Goal: Task Accomplishment & Management: Complete application form

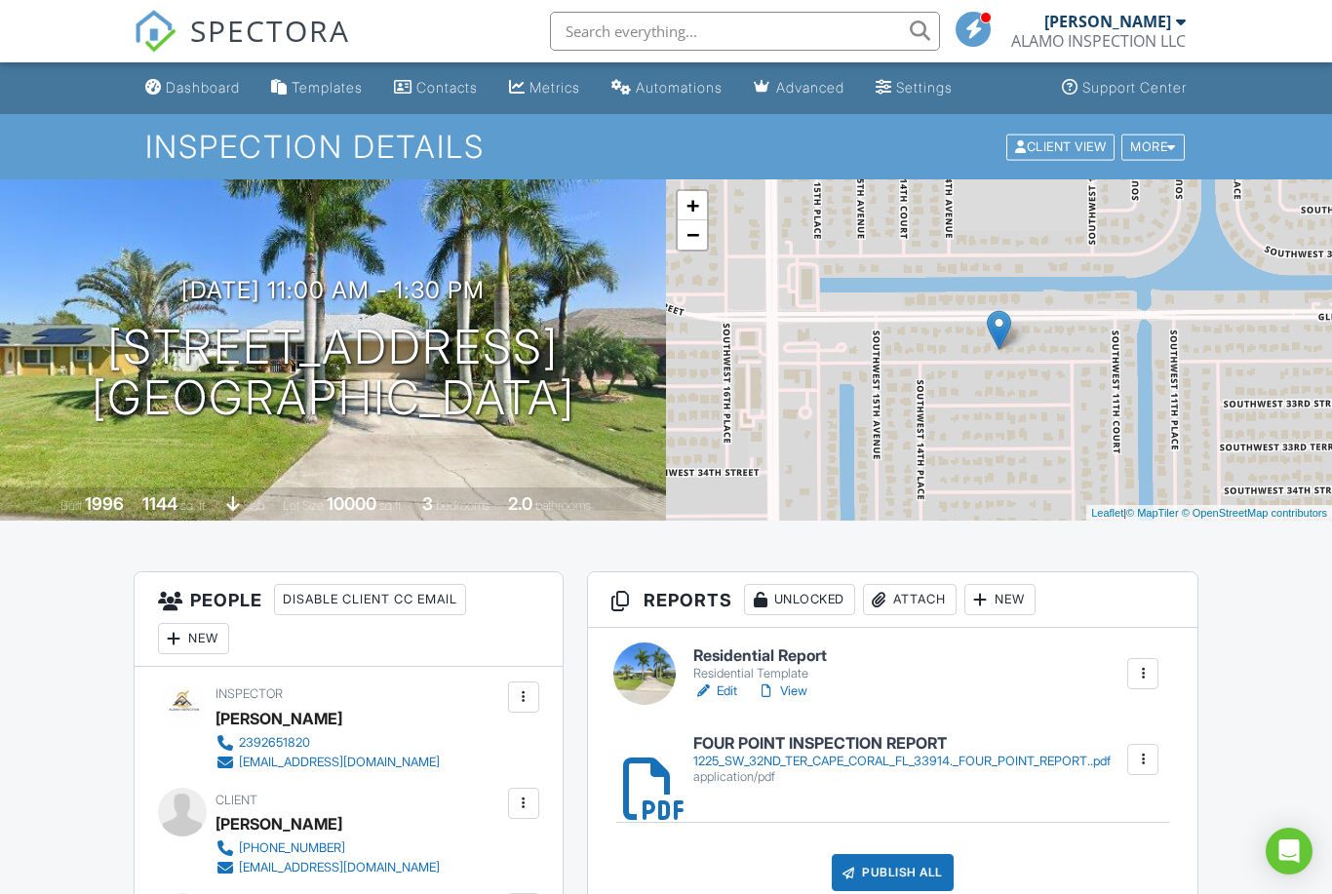
click at [1179, 26] on div at bounding box center [1181, 22] width 10 height 16
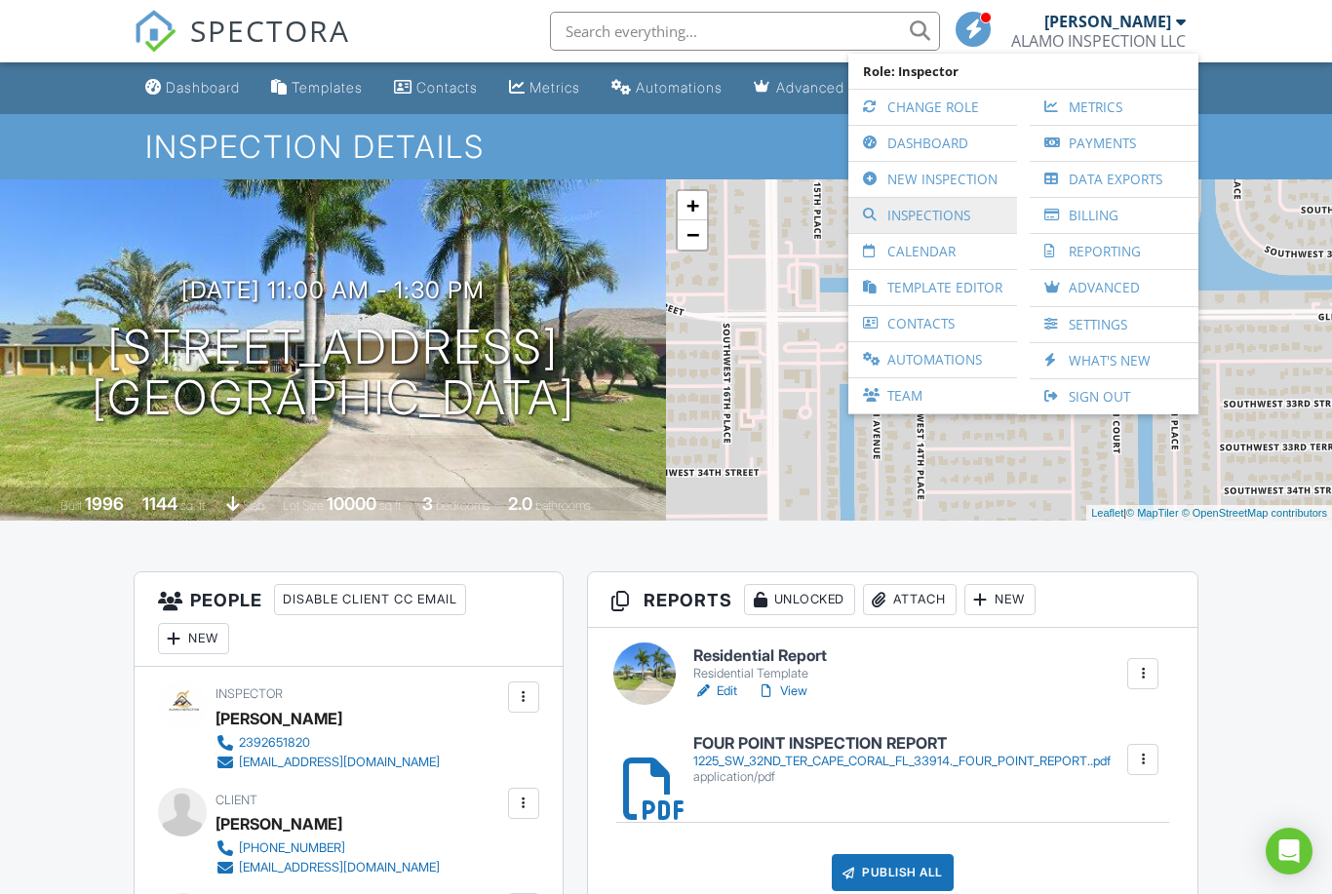
click at [917, 215] on link "Inspections" at bounding box center [932, 215] width 149 height 35
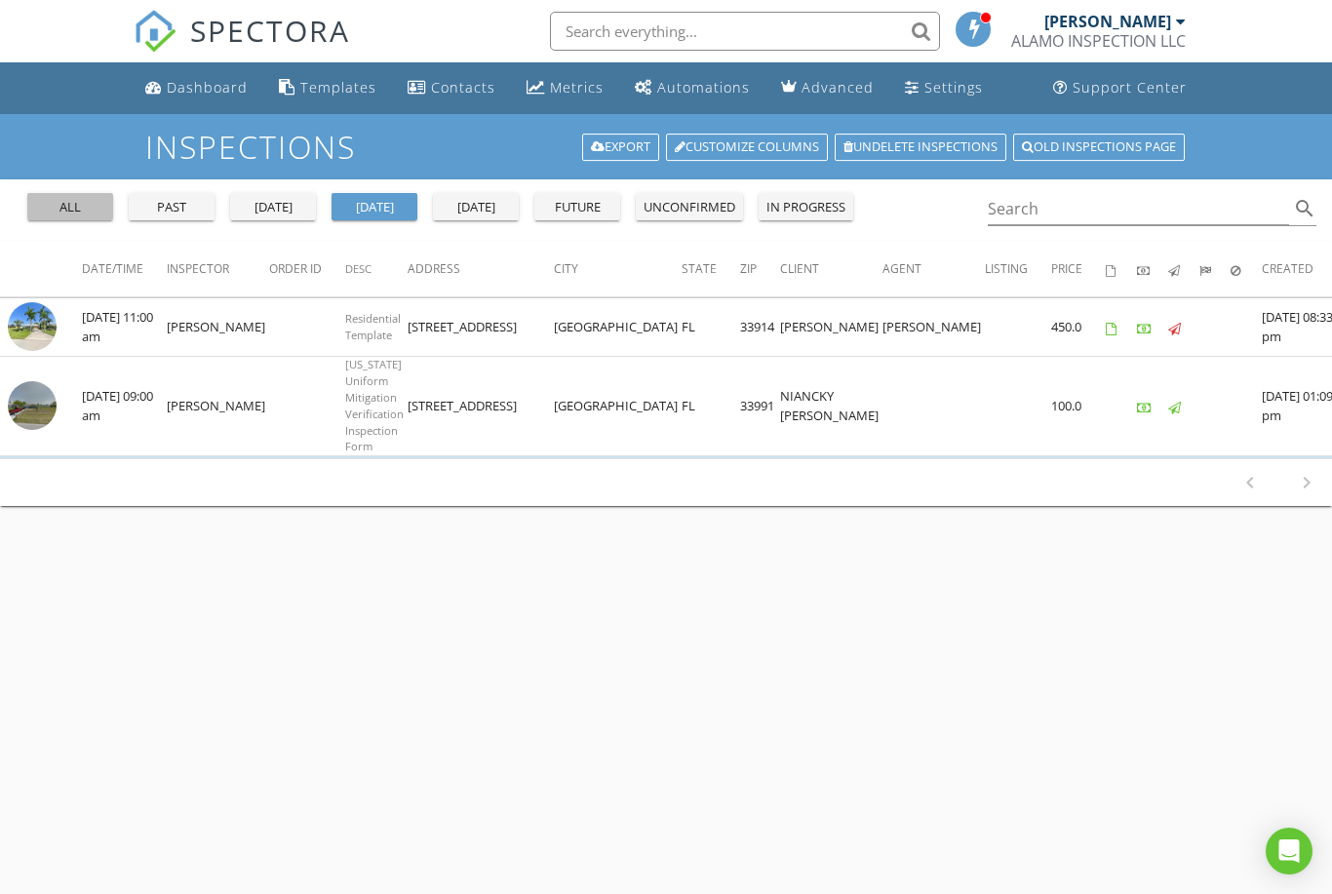
click at [70, 212] on div "all" at bounding box center [70, 208] width 70 height 20
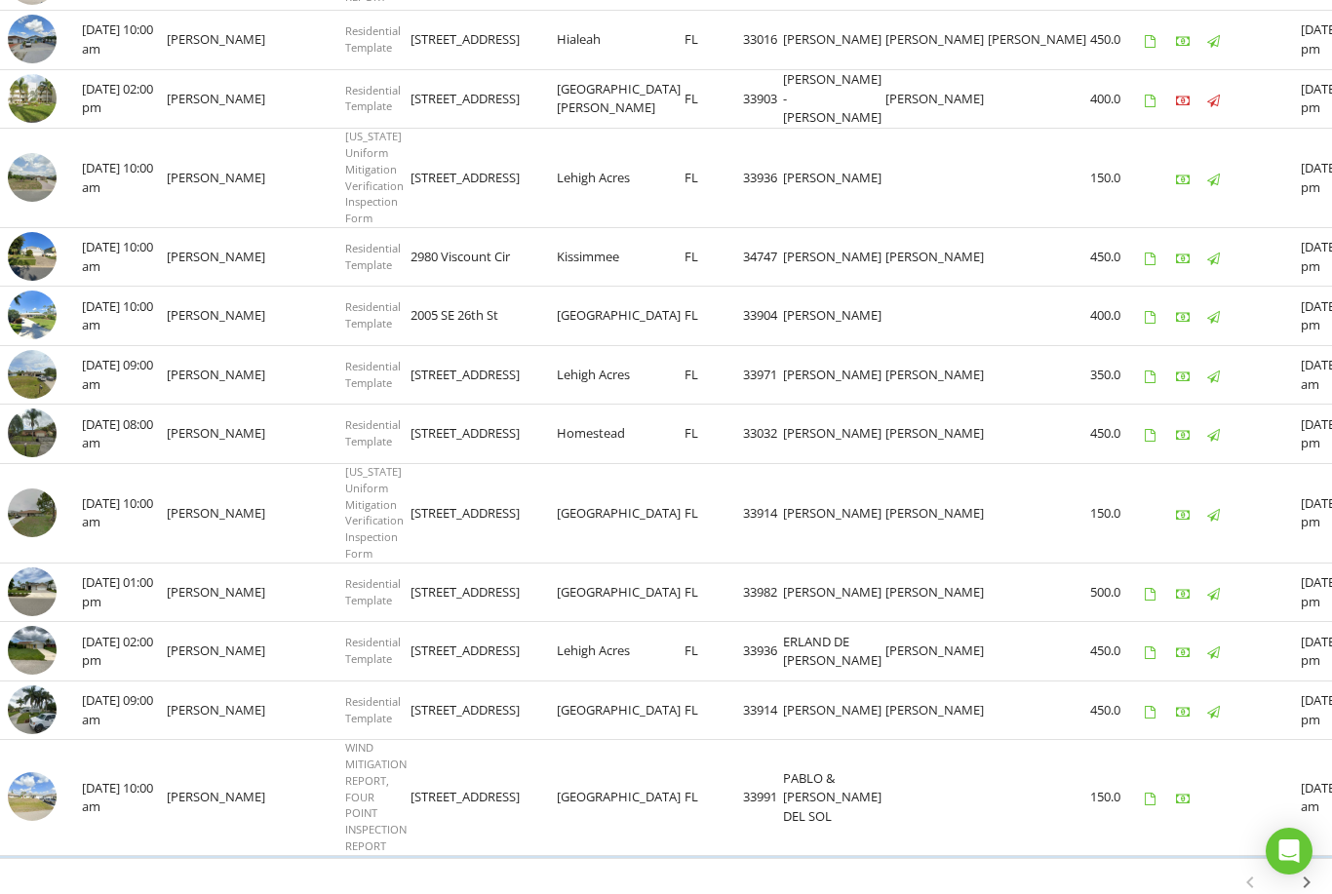
scroll to position [1200, 0]
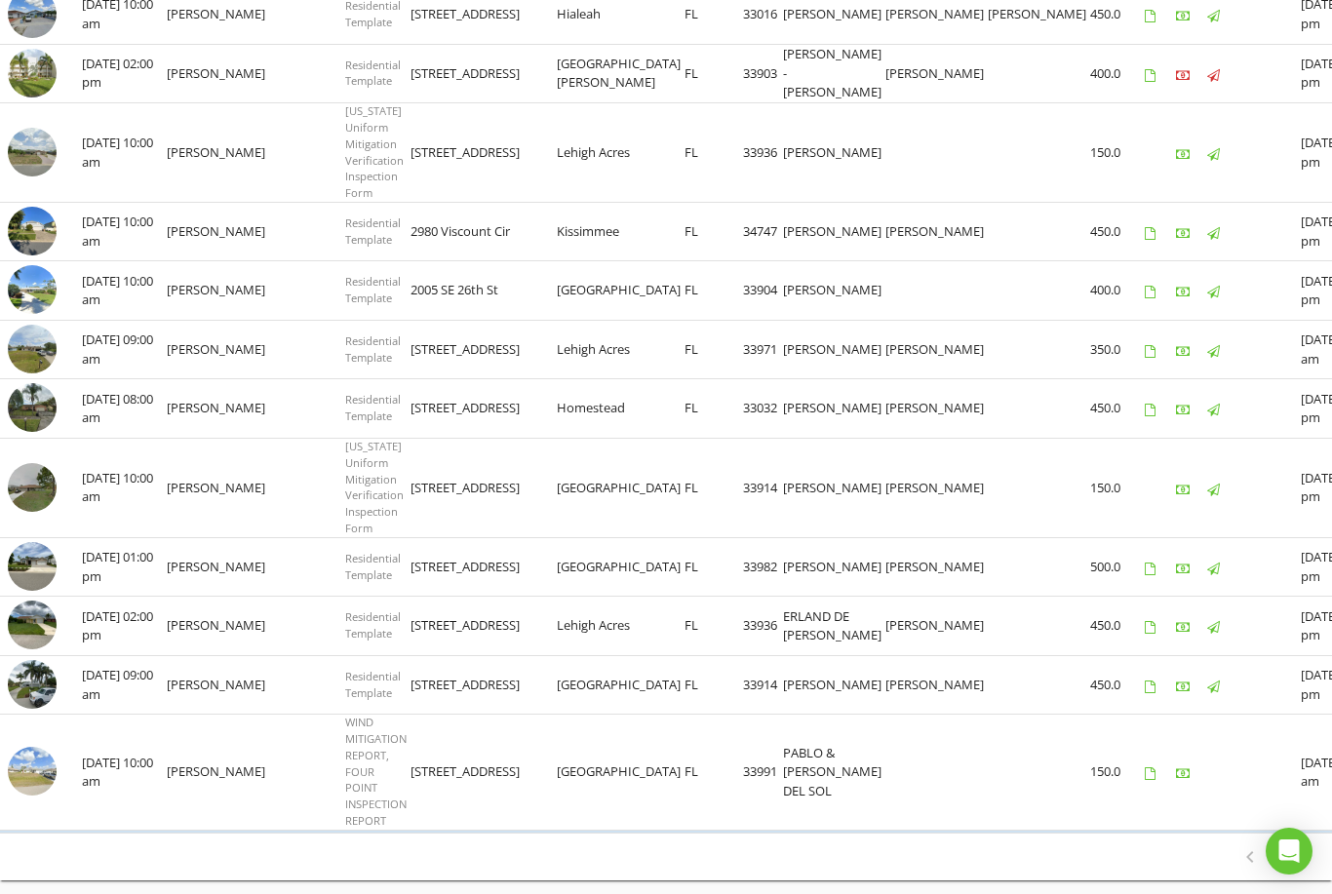
click at [1311, 845] on icon "chevron_right" at bounding box center [1306, 856] width 23 height 23
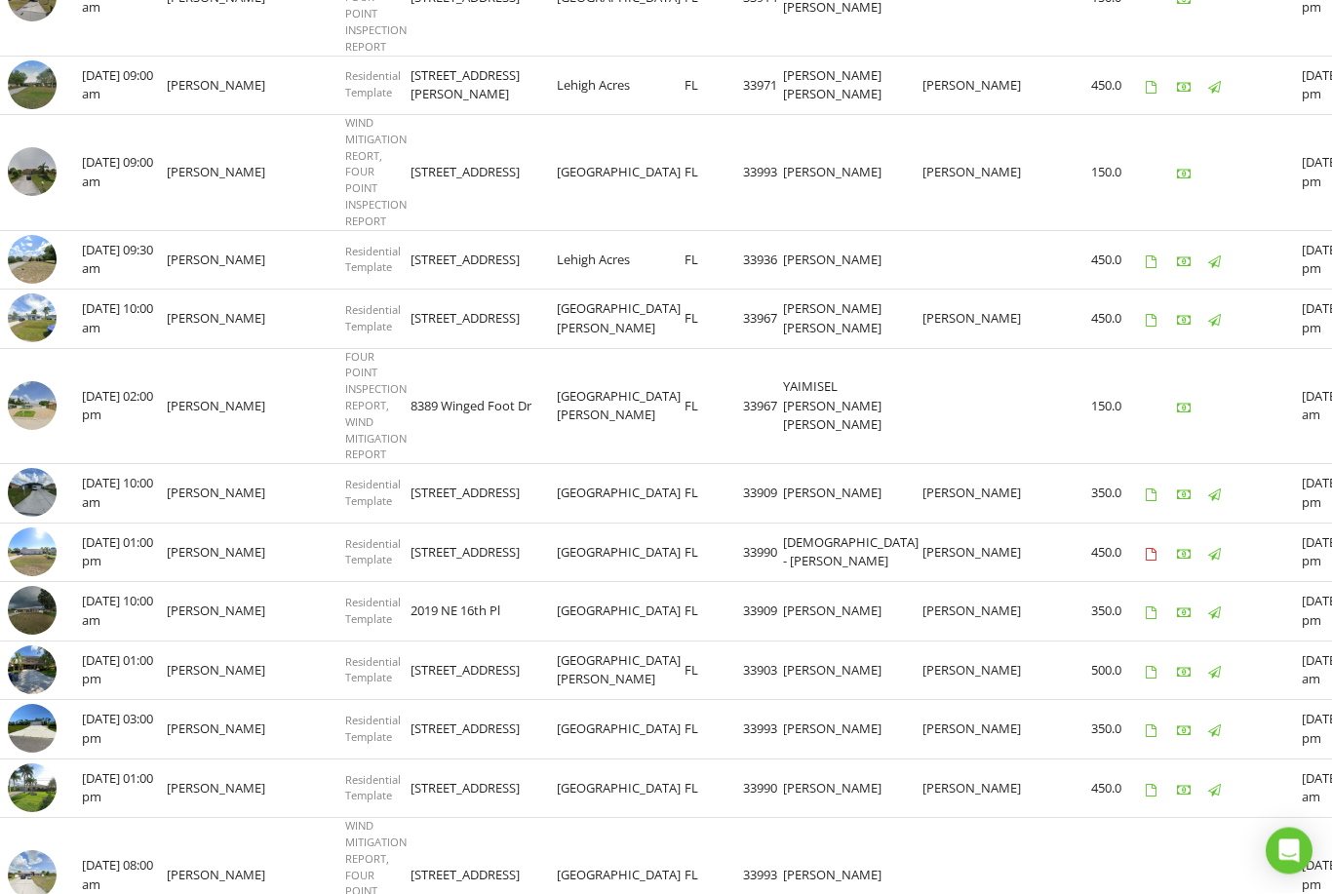
scroll to position [1004, 0]
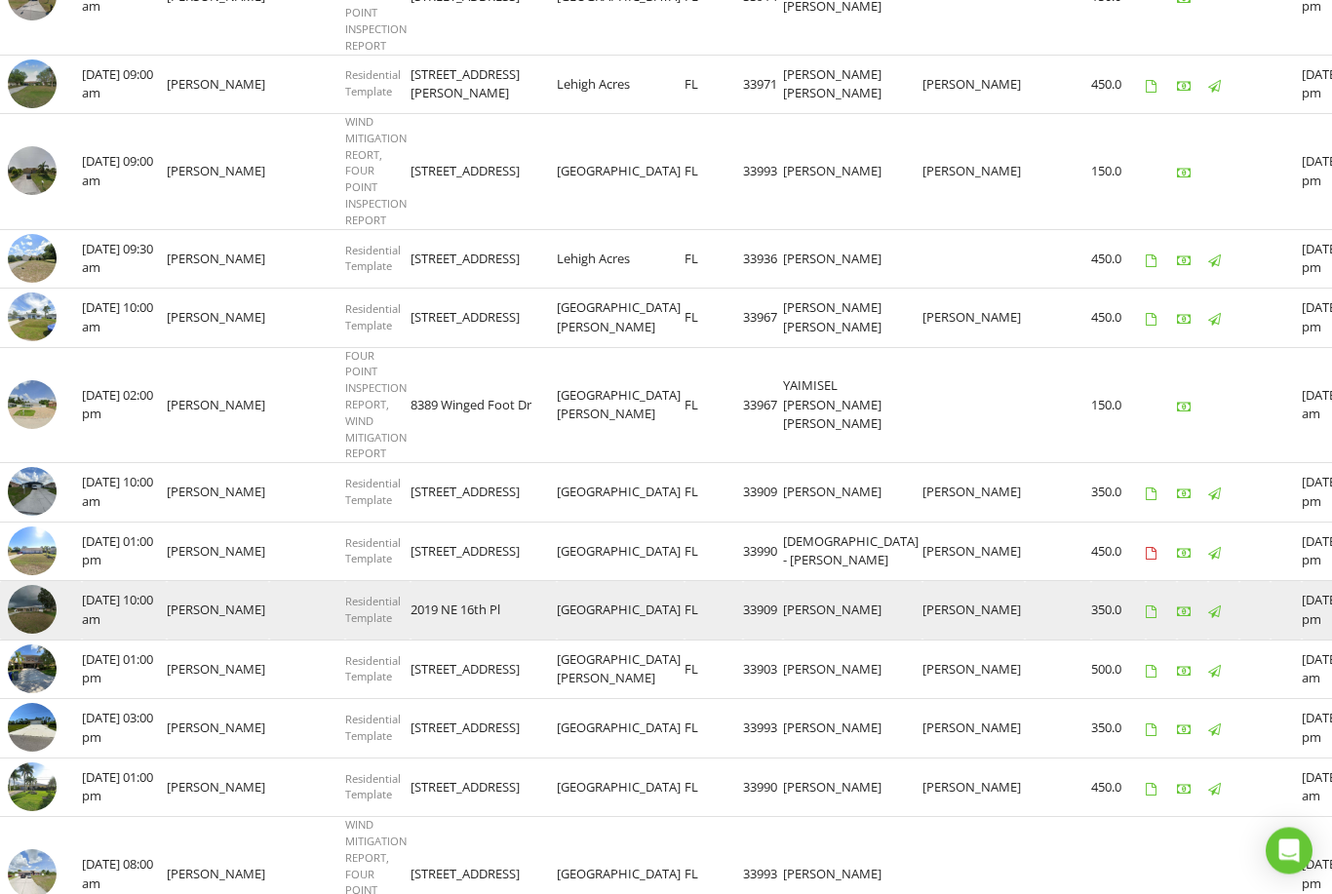
click at [48, 609] on img at bounding box center [32, 610] width 49 height 49
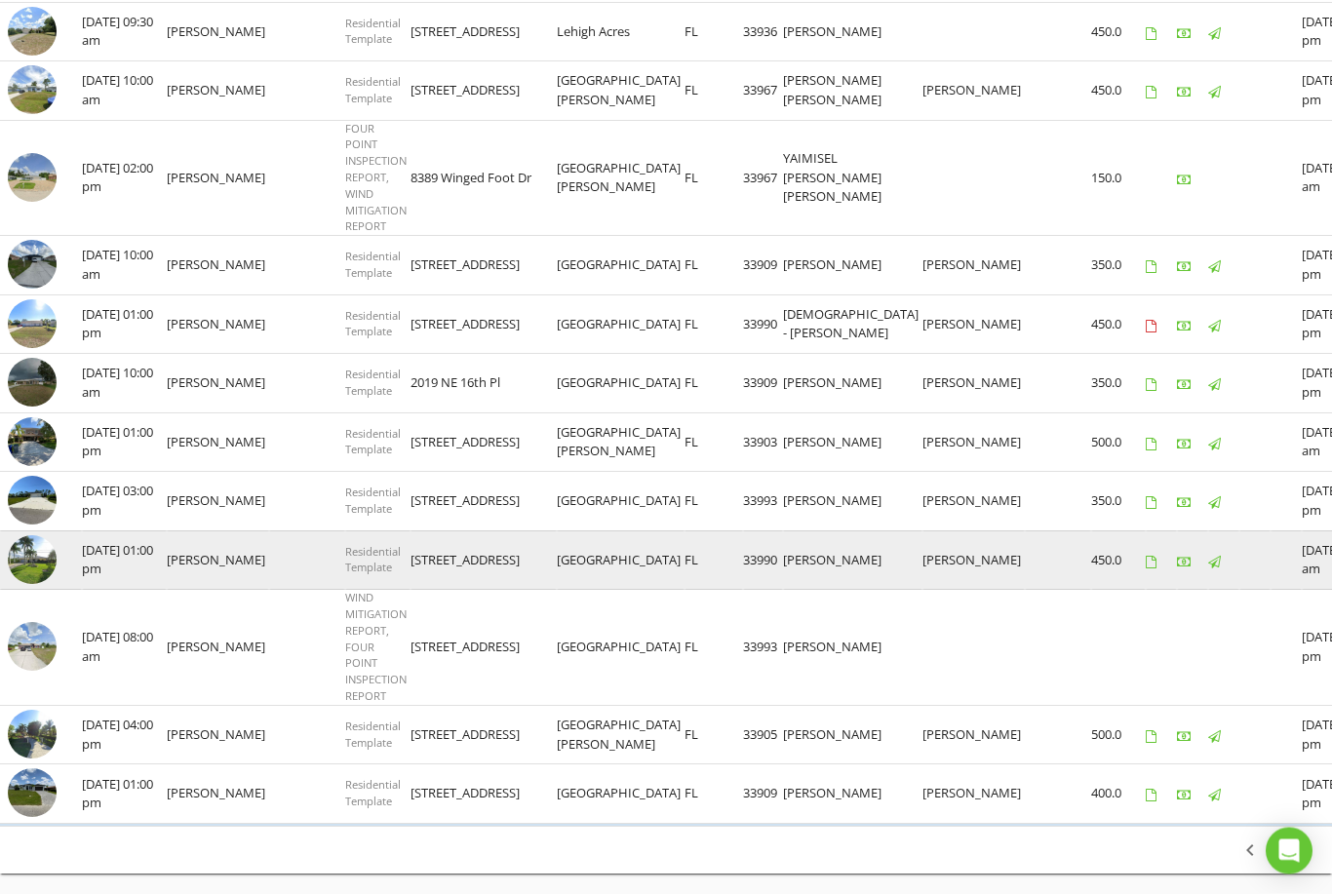
scroll to position [1243, 0]
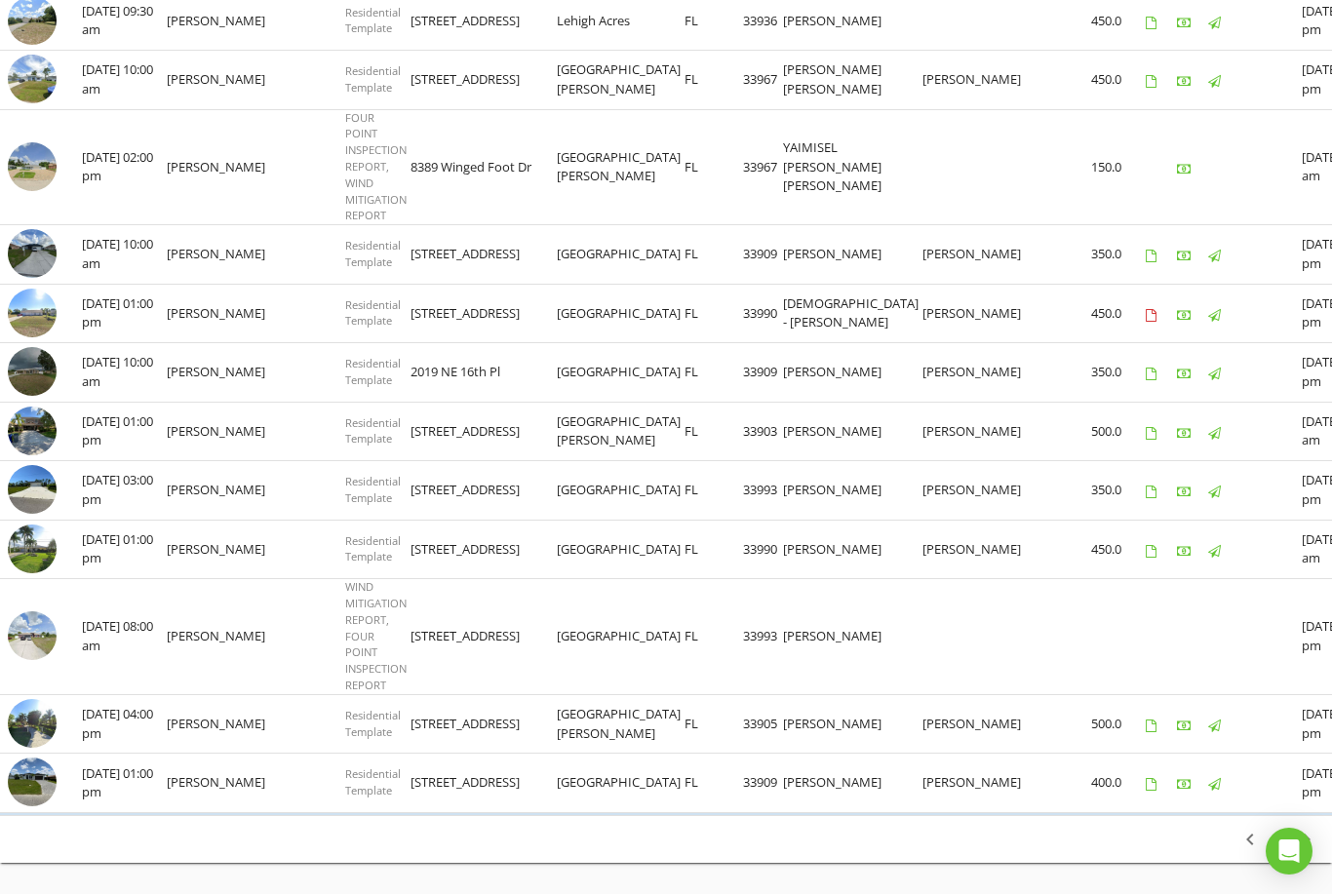
click at [1306, 839] on icon "chevron_right" at bounding box center [1306, 839] width 23 height 23
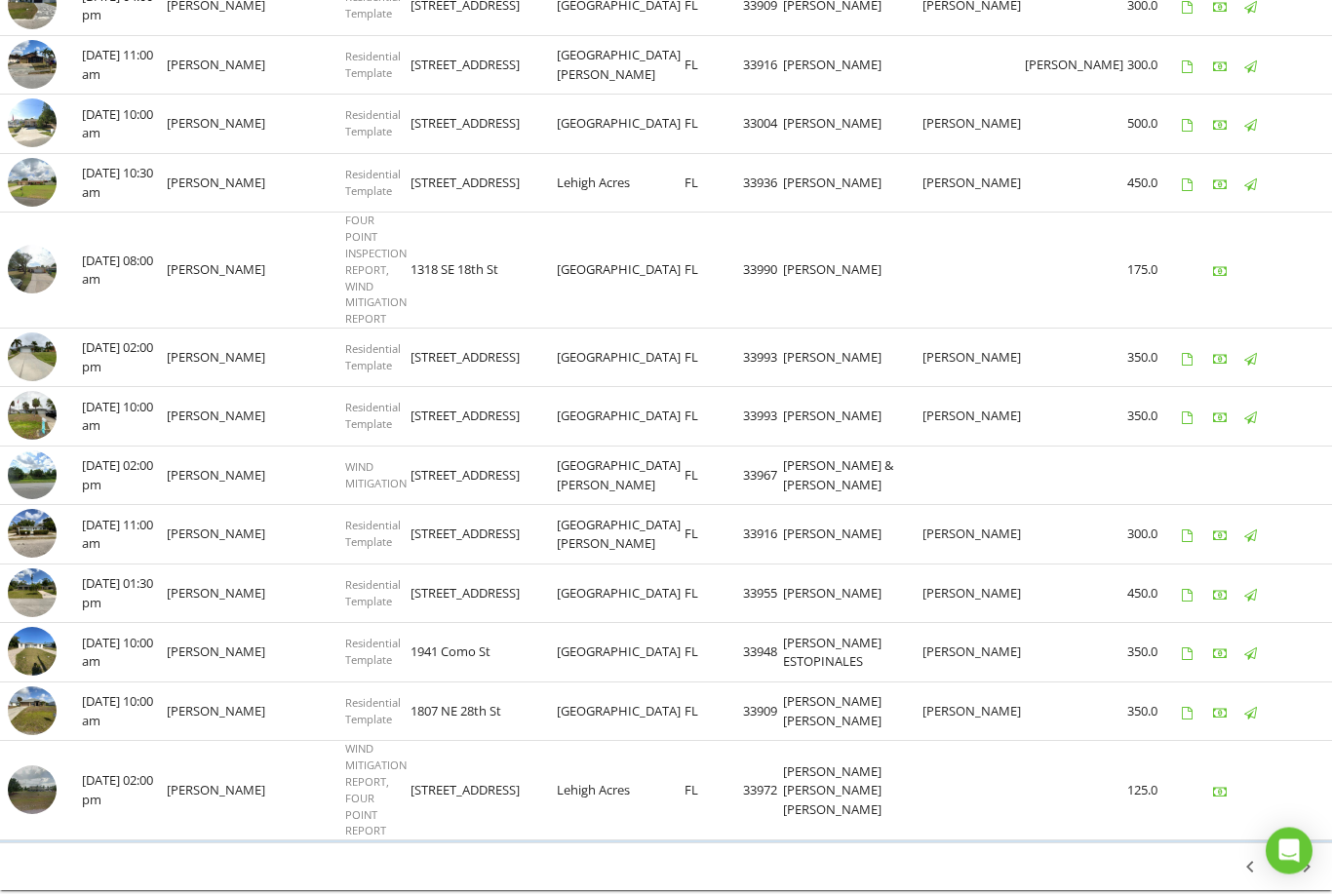
scroll to position [1103, 0]
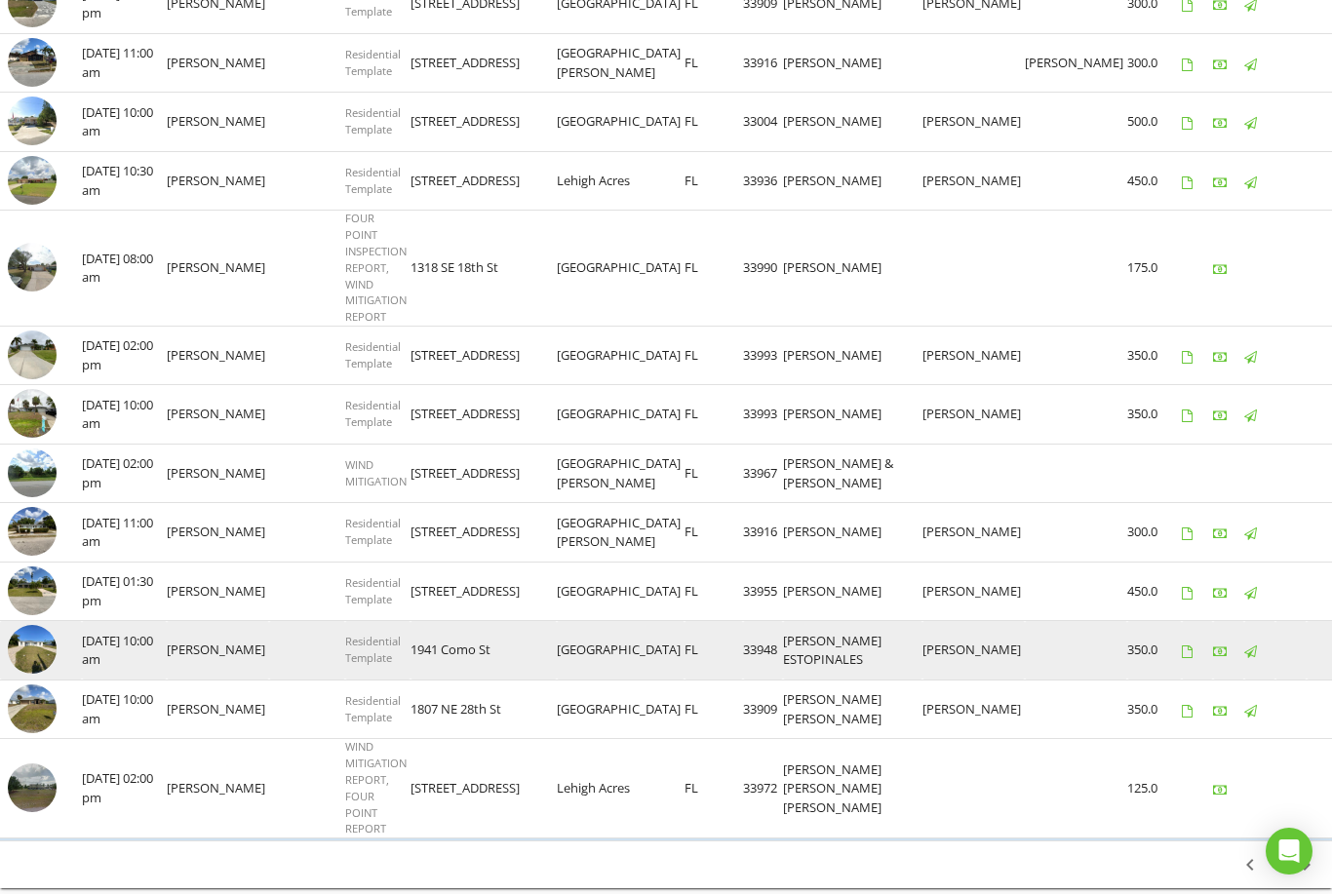
click at [52, 625] on img at bounding box center [32, 649] width 49 height 49
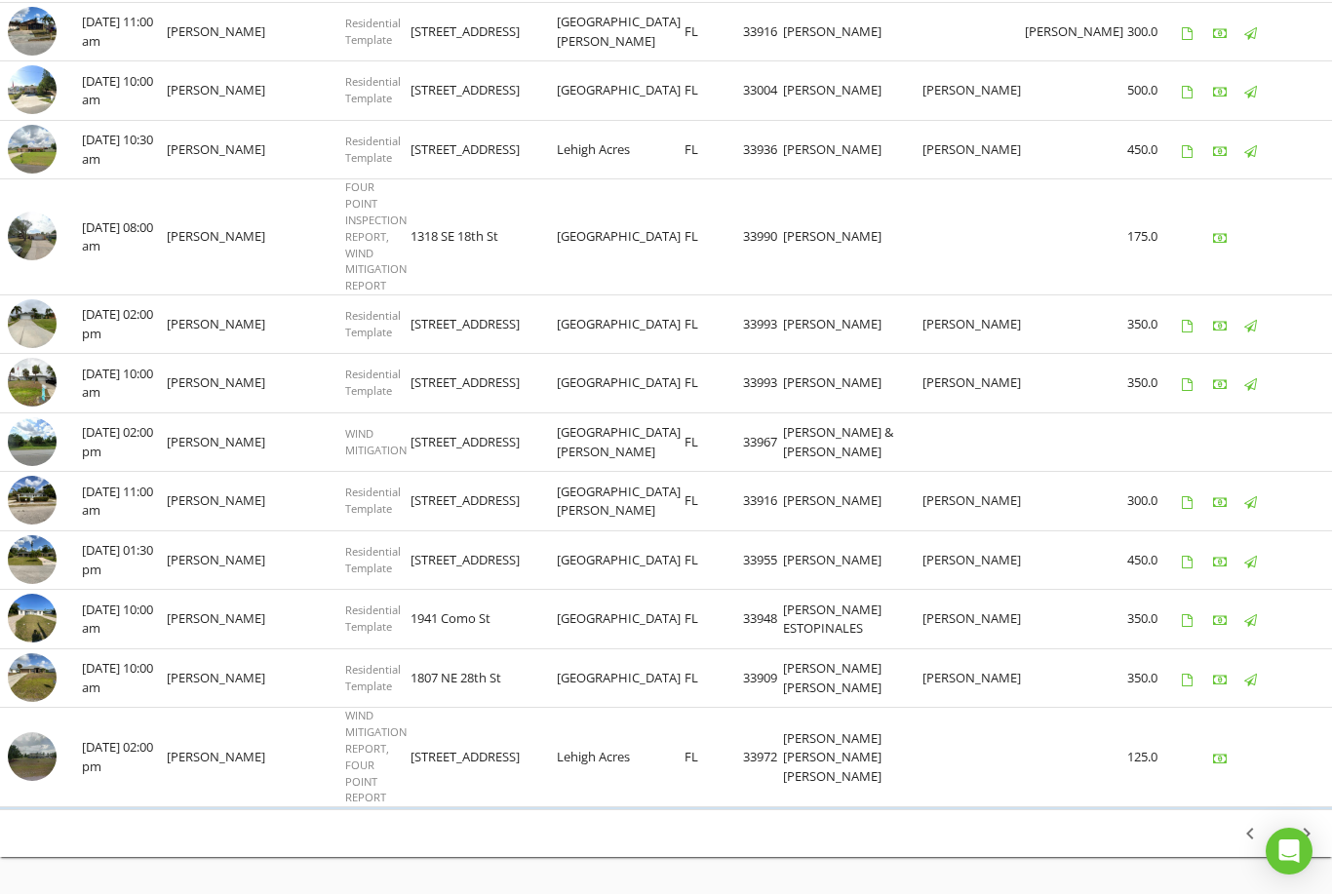
click at [1310, 822] on icon "chevron_right" at bounding box center [1306, 833] width 23 height 23
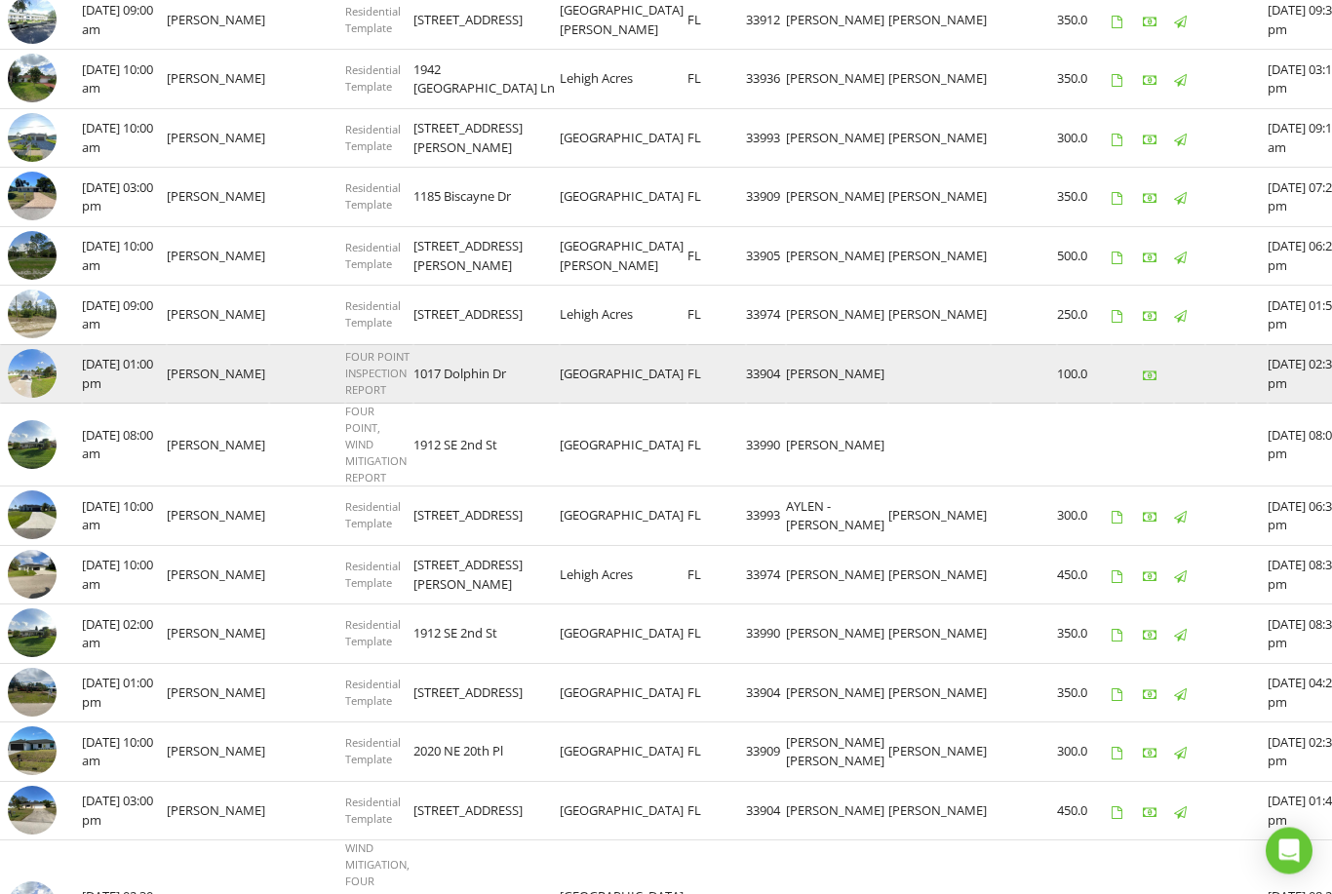
scroll to position [449, 0]
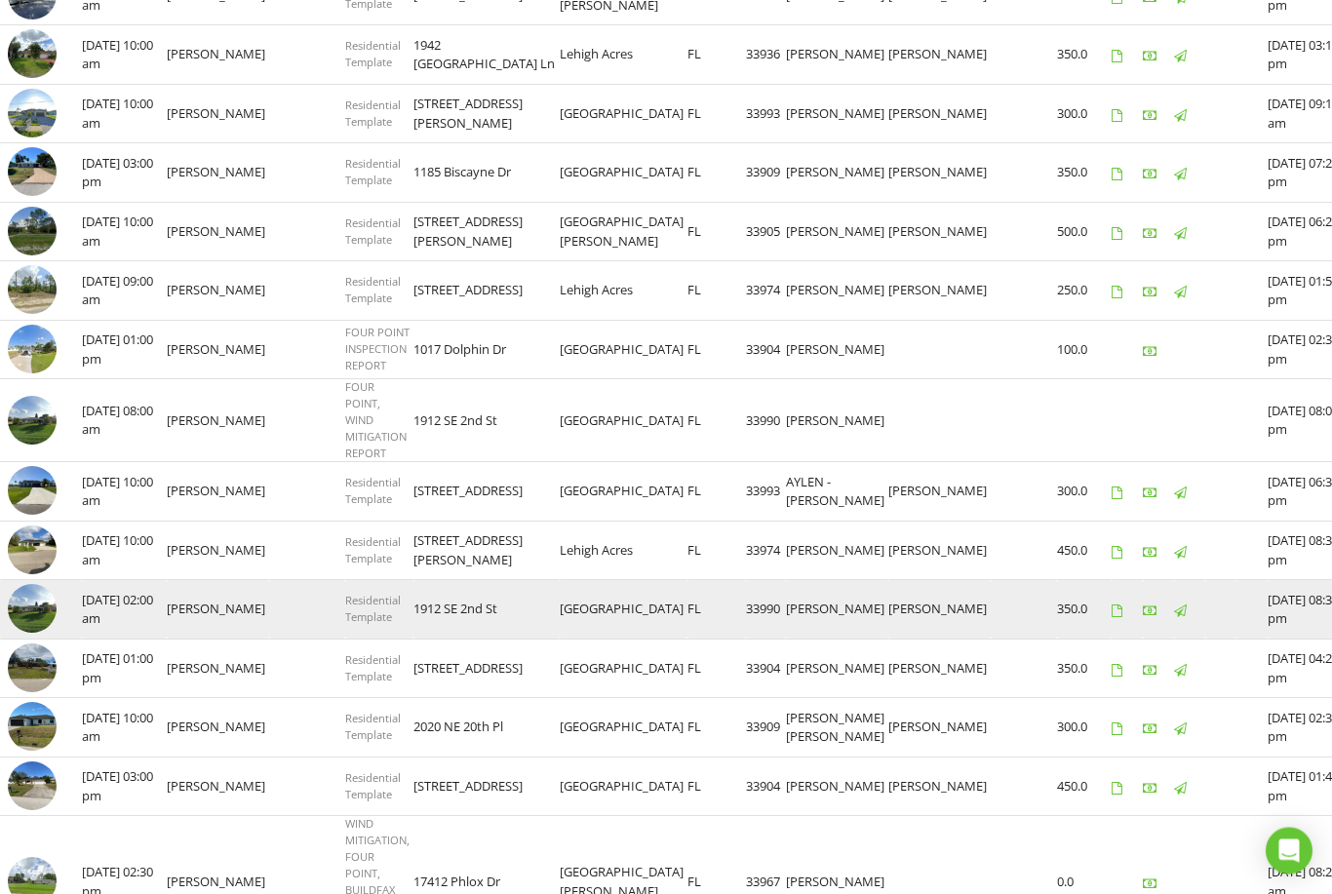
click at [32, 624] on img at bounding box center [32, 609] width 49 height 49
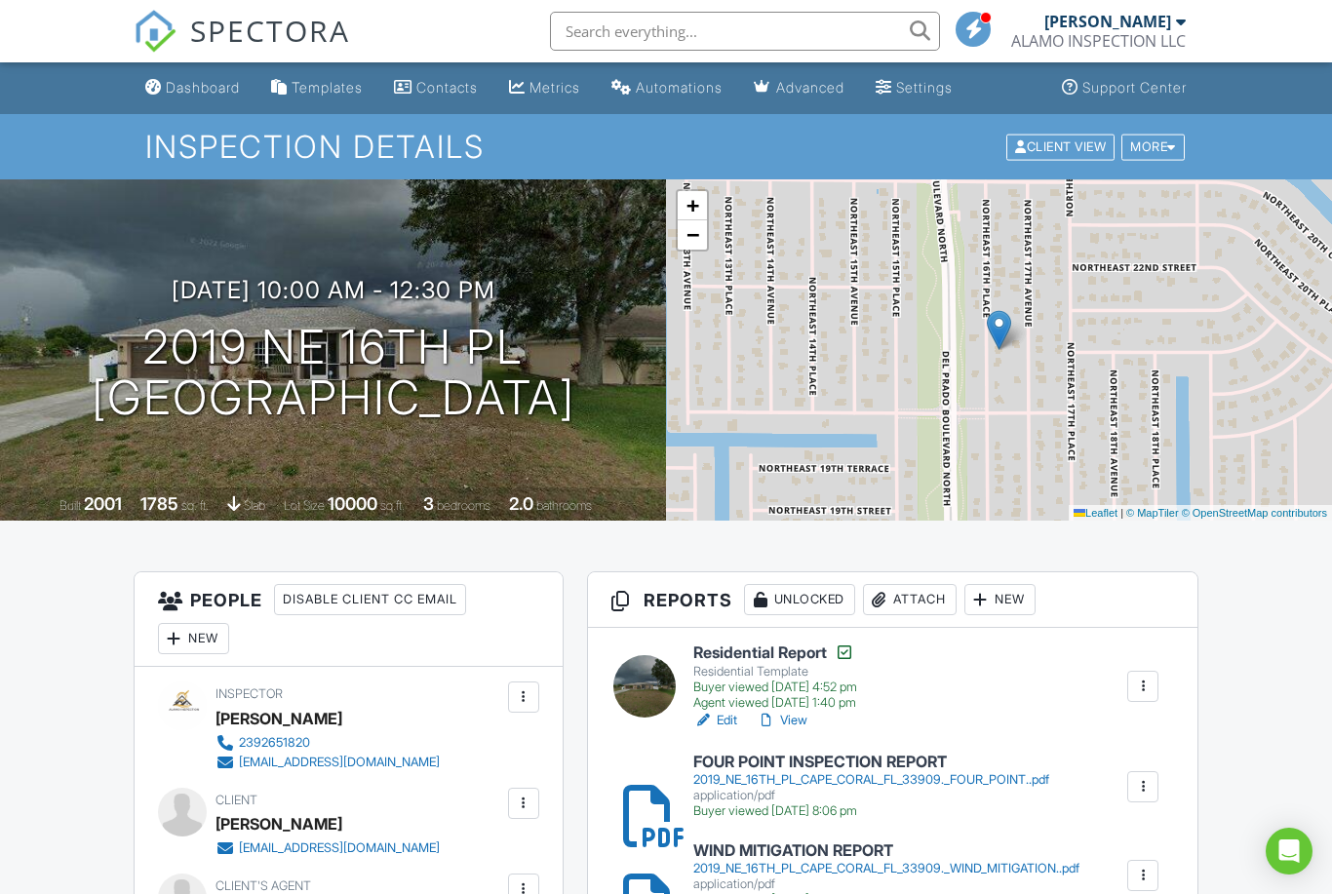
click at [841, 853] on h6 "WIND MITIGATION REPORT" at bounding box center [886, 852] width 386 height 18
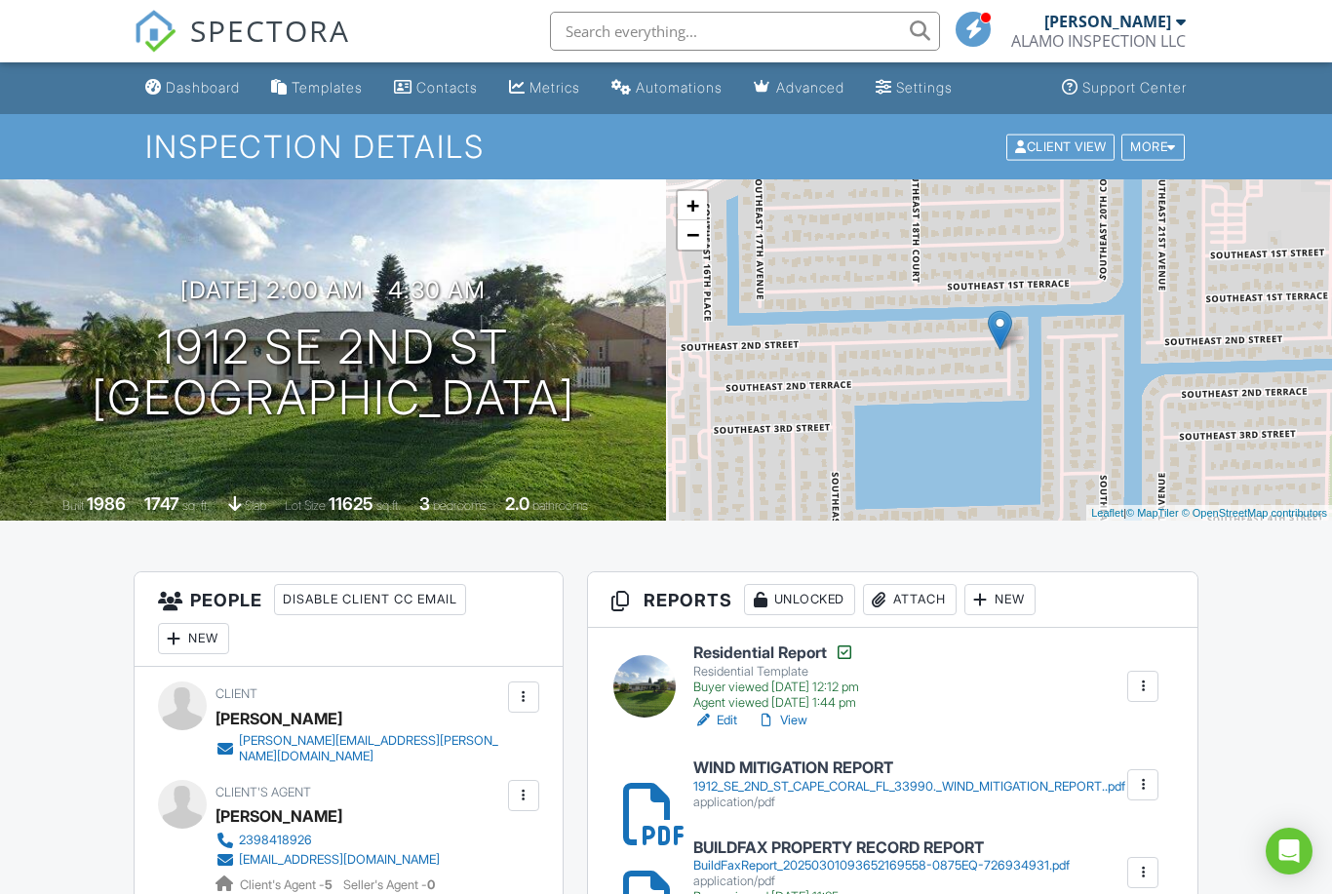
click at [745, 795] on div "application/pdf" at bounding box center [909, 803] width 432 height 16
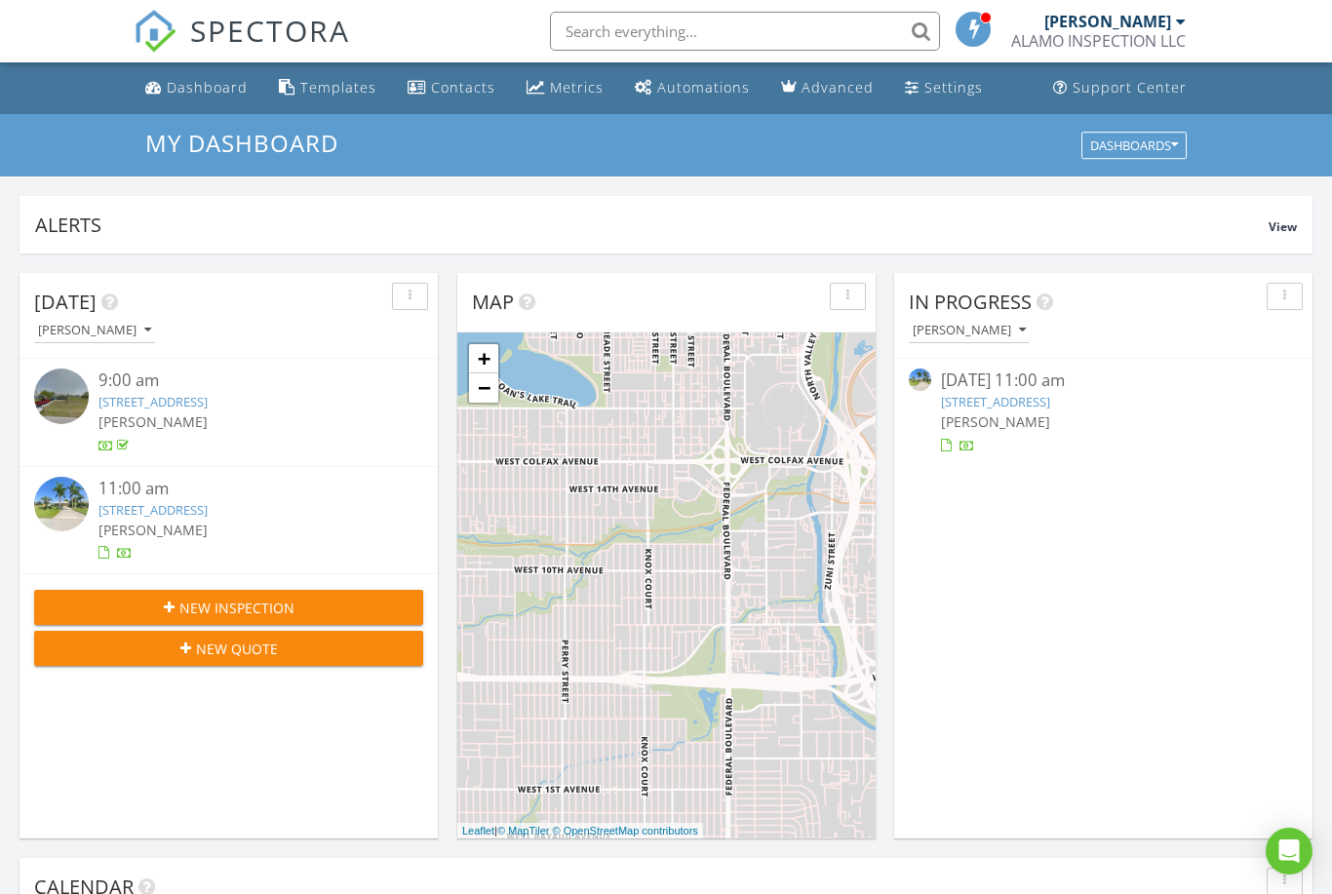
scroll to position [1776, 1333]
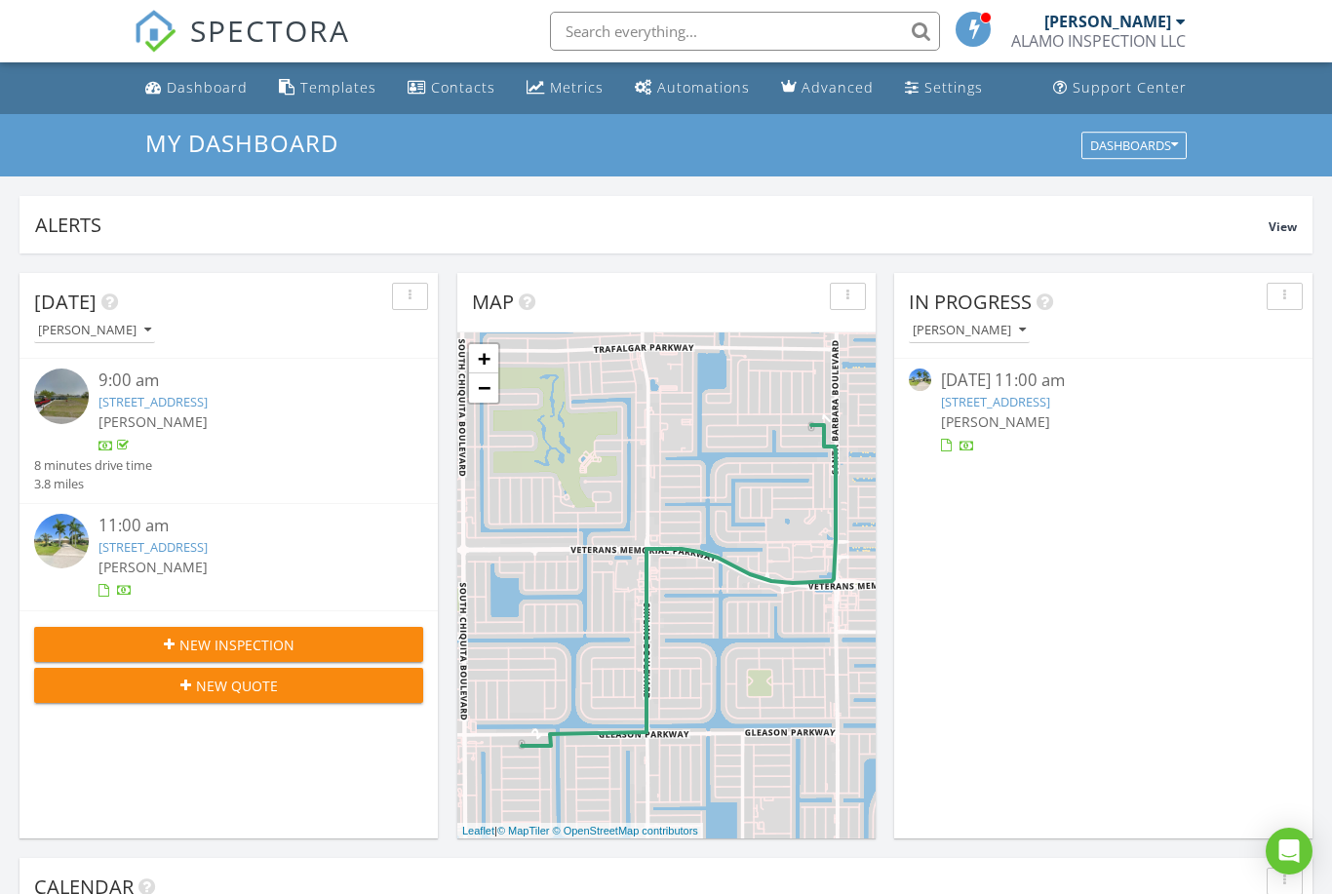
click at [1174, 22] on div "[PERSON_NAME]" at bounding box center [1114, 22] width 141 height 20
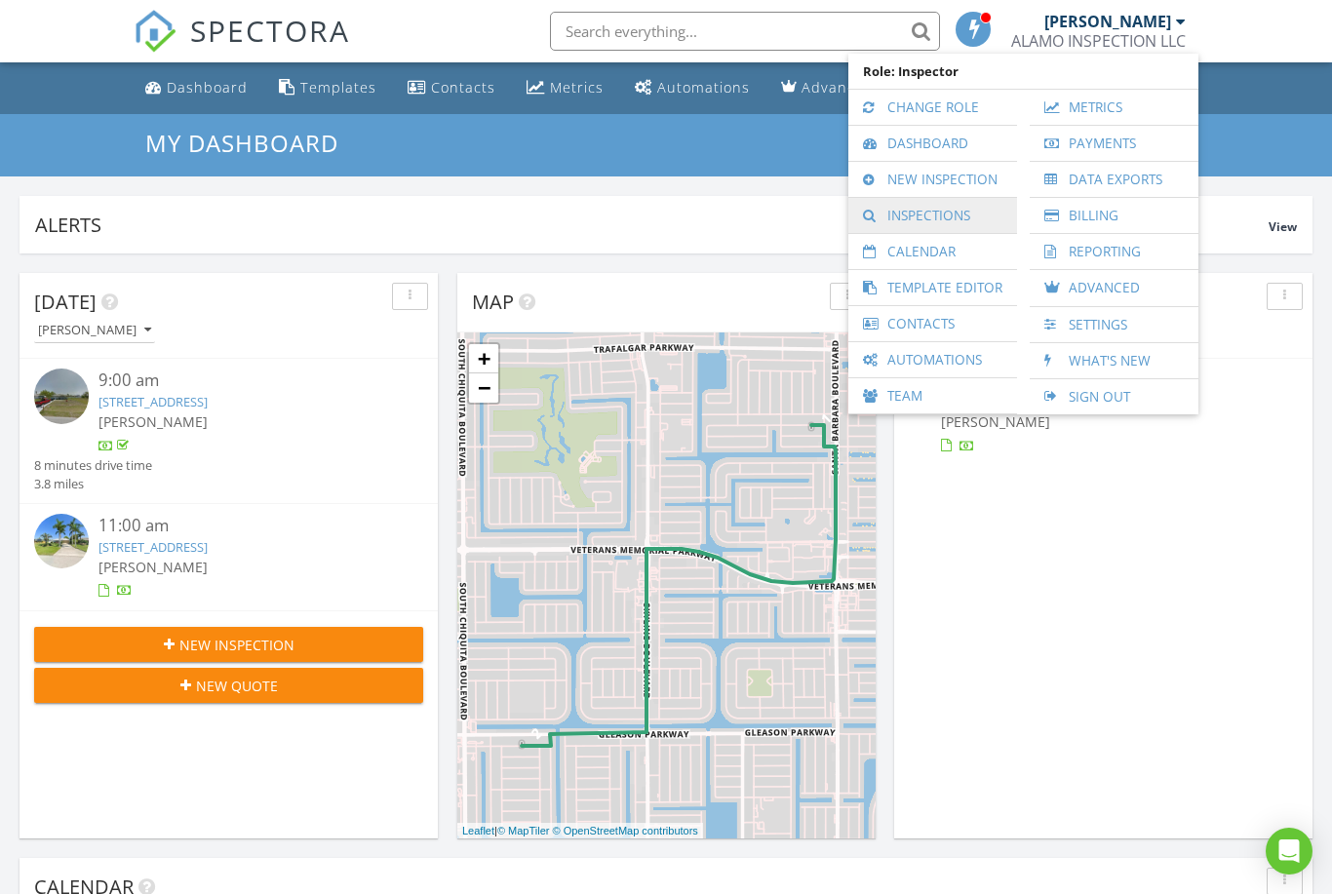
click at [898, 216] on link "Inspections" at bounding box center [932, 215] width 149 height 35
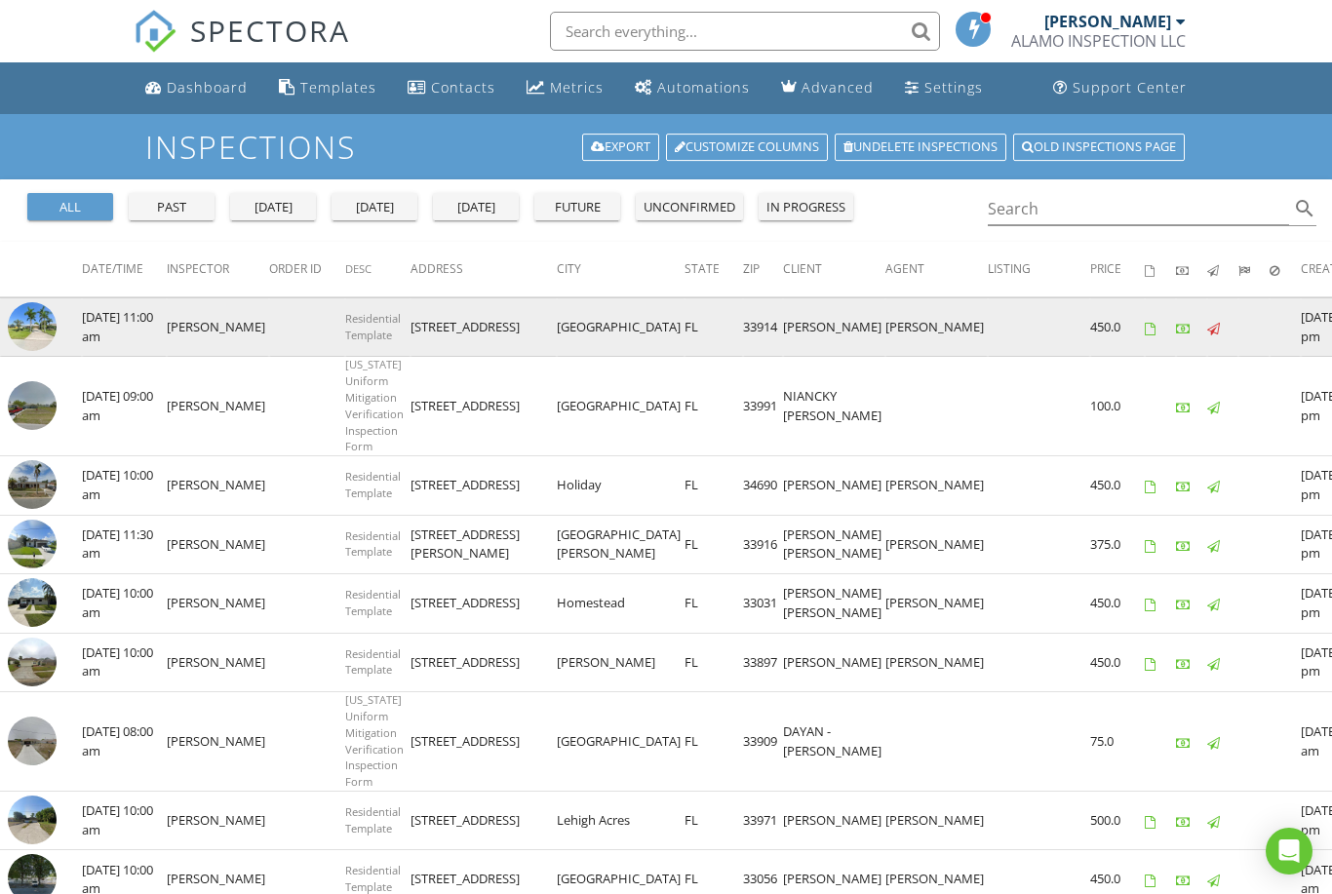
click at [30, 336] on img at bounding box center [32, 326] width 49 height 49
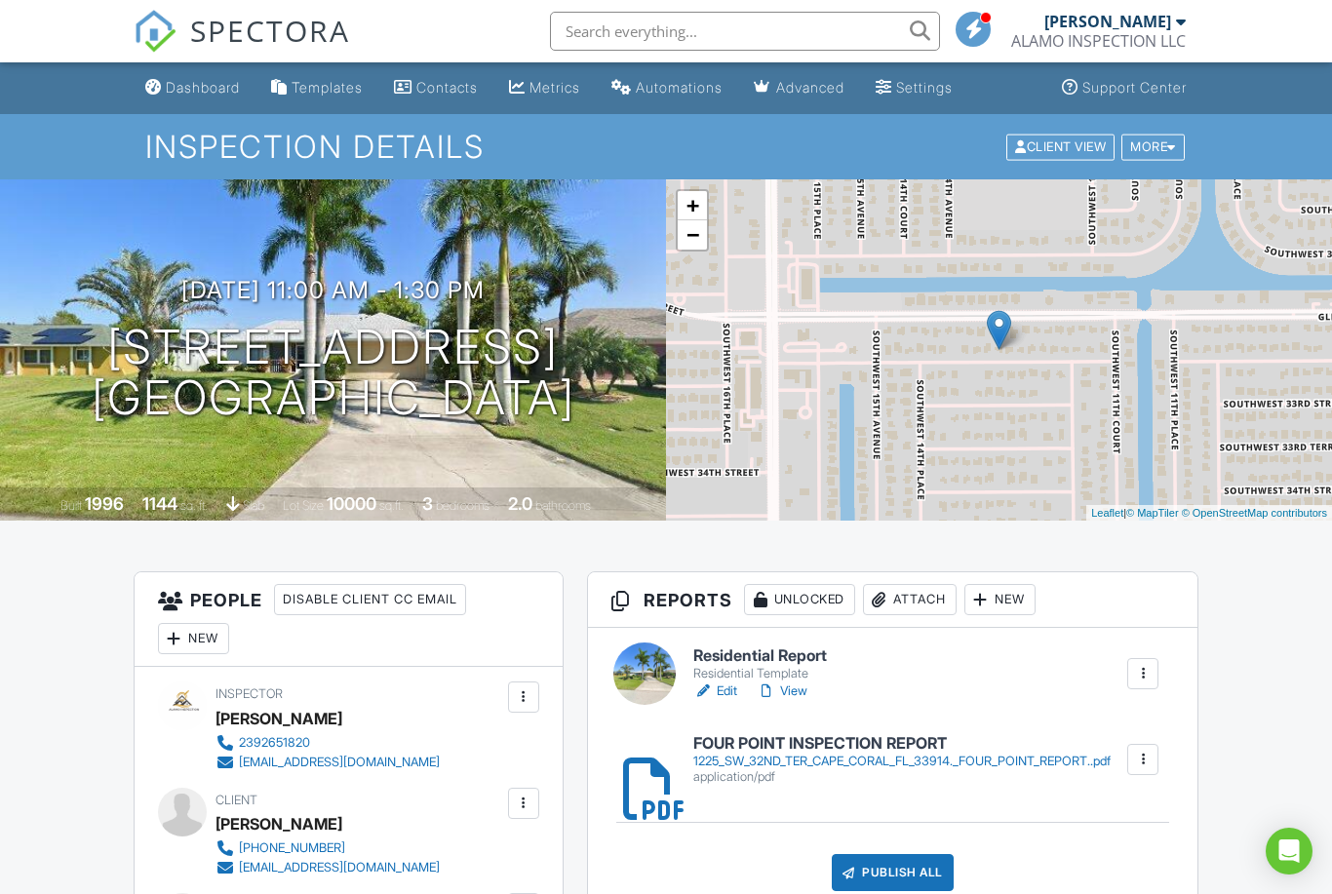
click at [895, 604] on div "Attach" at bounding box center [910, 599] width 94 height 31
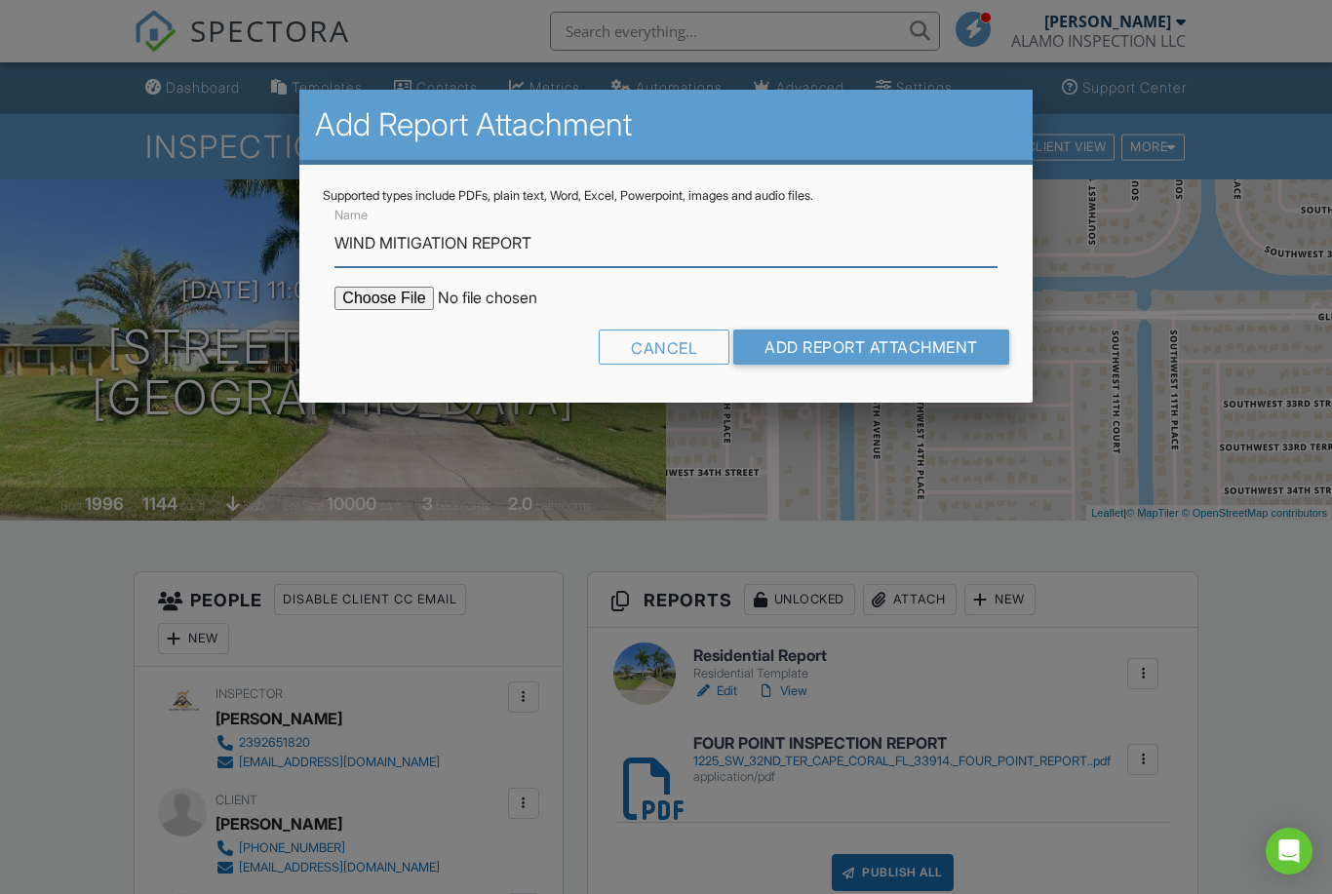
type input "WIND MITIGATION REPORT"
click at [378, 300] on input "file" at bounding box center [500, 298] width 332 height 23
type input "C:\fakepath\1225 SW 32ND TER CAPE CORAL FL 33914.WIND MITIGATION.pdf"
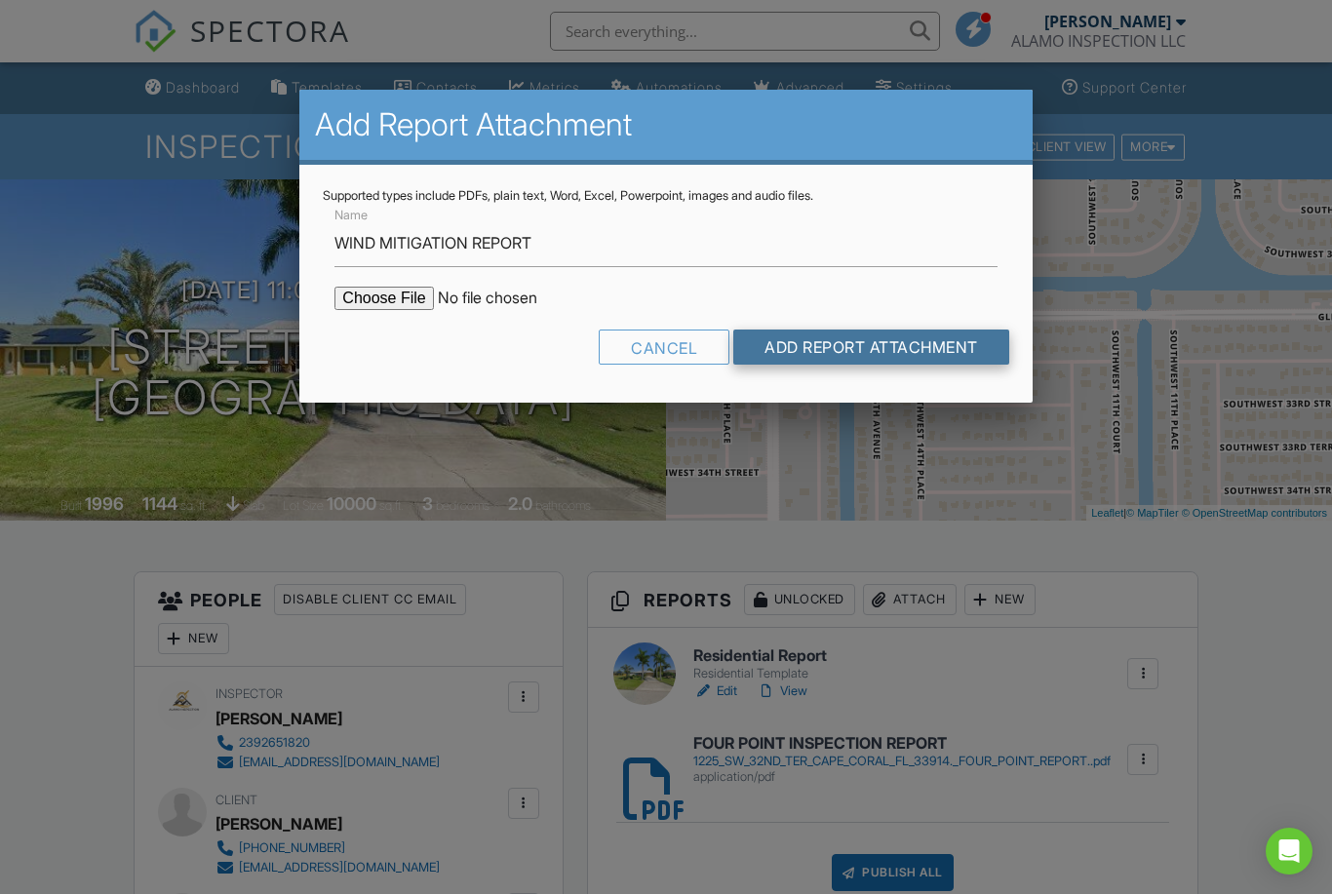
click at [916, 343] on input "Add Report Attachment" at bounding box center [871, 347] width 276 height 35
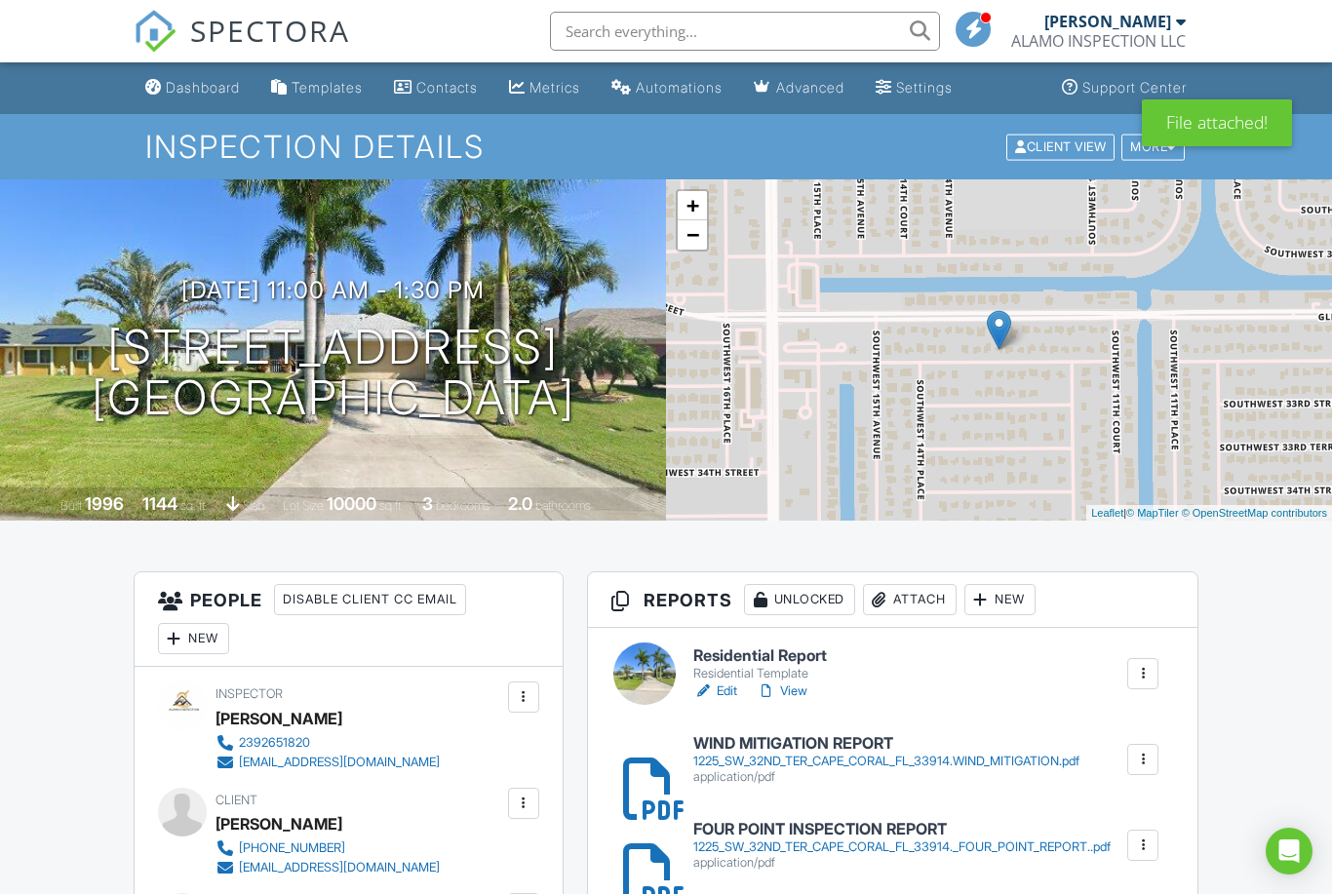
click at [821, 765] on div "1225_SW_32ND_TER_CAPE_CORAL_FL_33914.WIND_MITIGATION.pdf" at bounding box center [886, 762] width 386 height 16
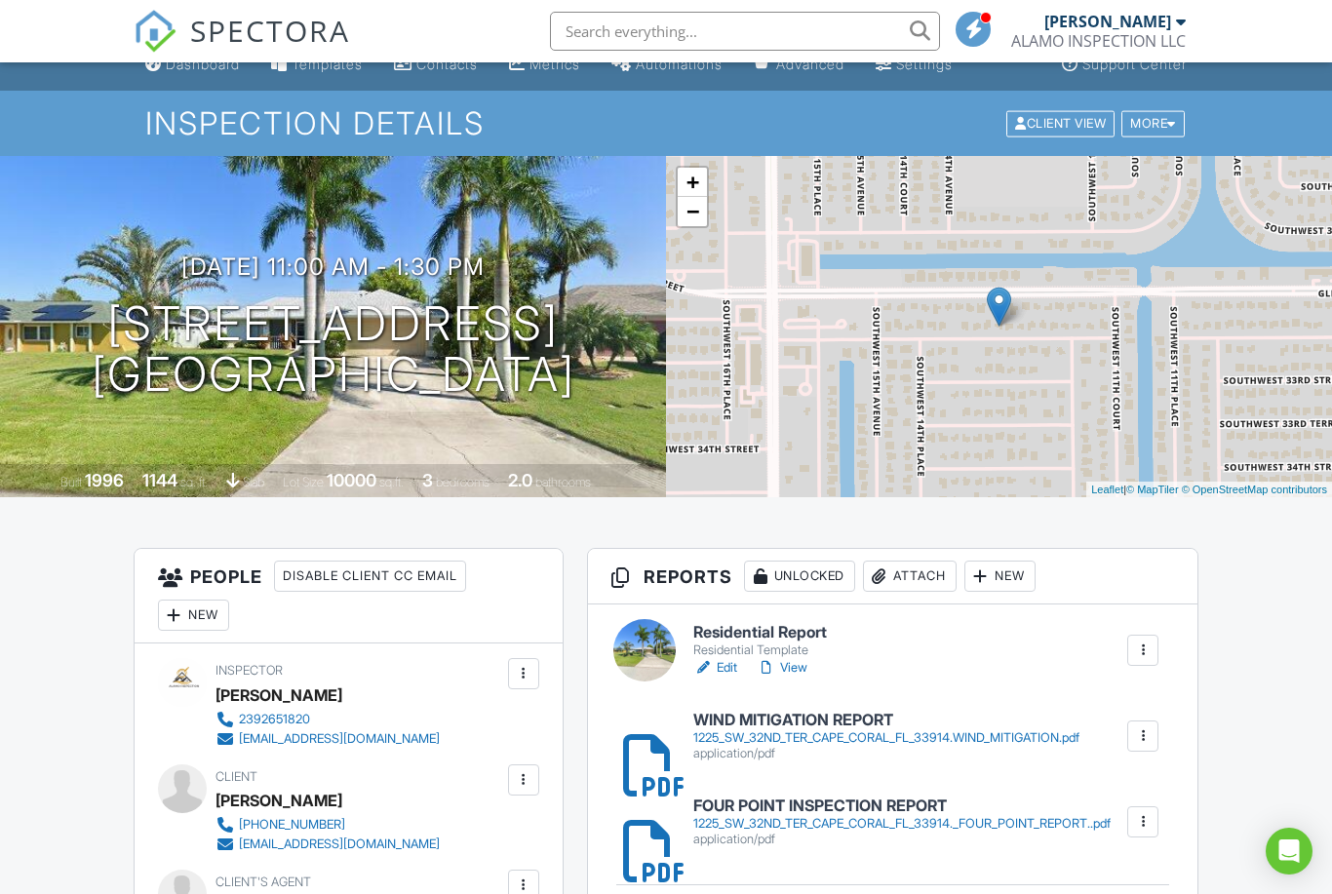
scroll to position [466, 0]
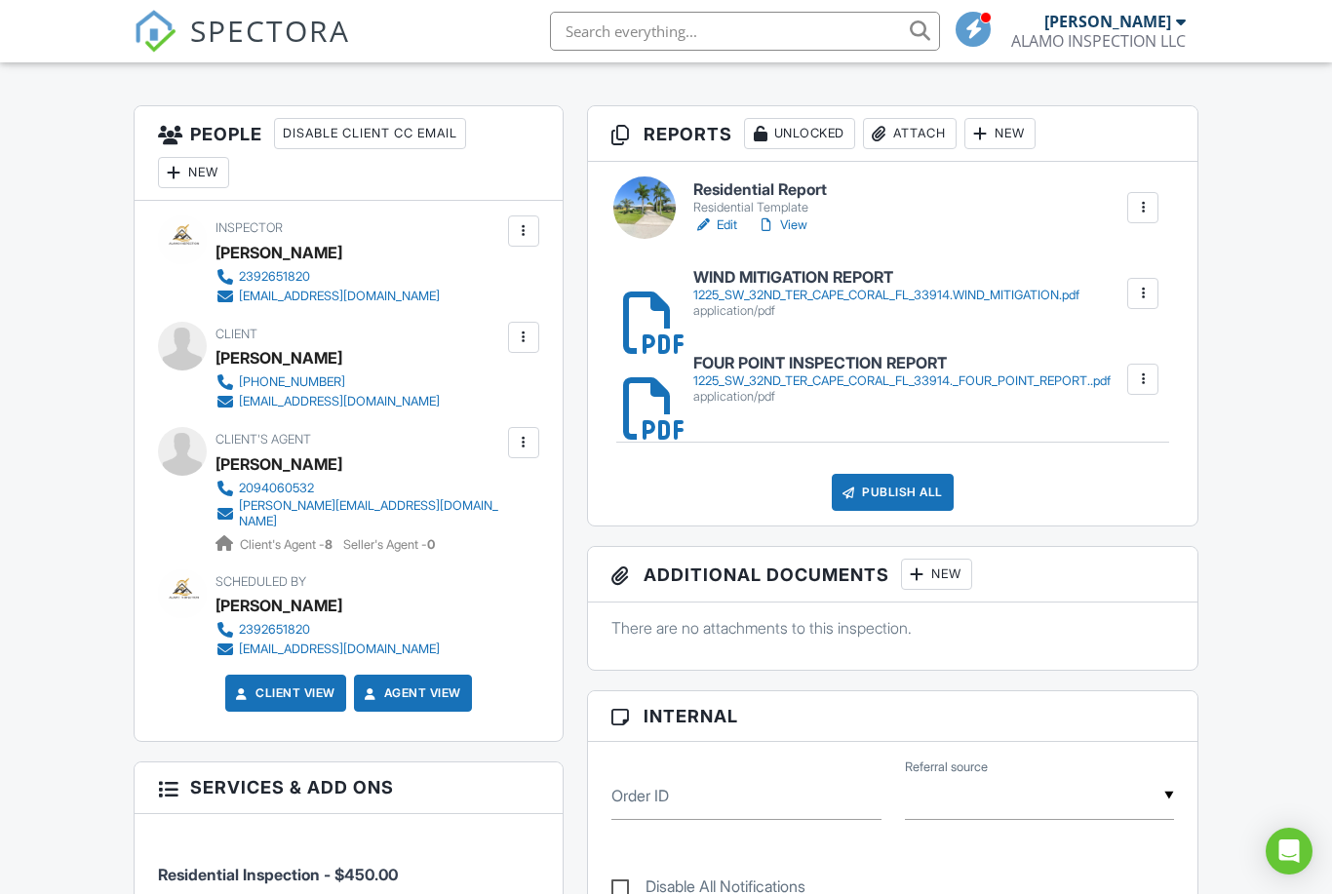
click at [882, 486] on div "Publish All" at bounding box center [893, 492] width 122 height 37
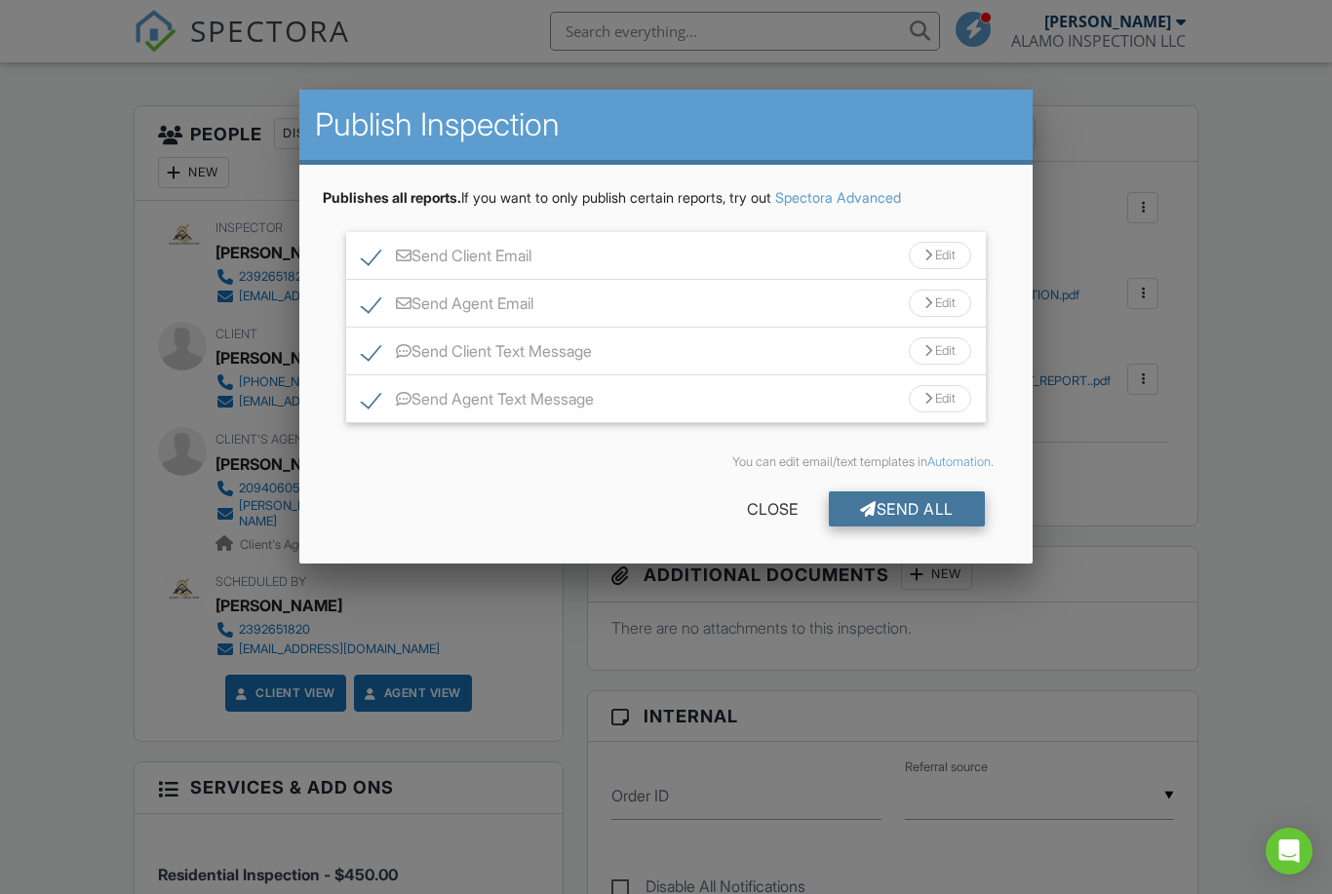
click at [886, 508] on div "Send All" at bounding box center [907, 508] width 156 height 35
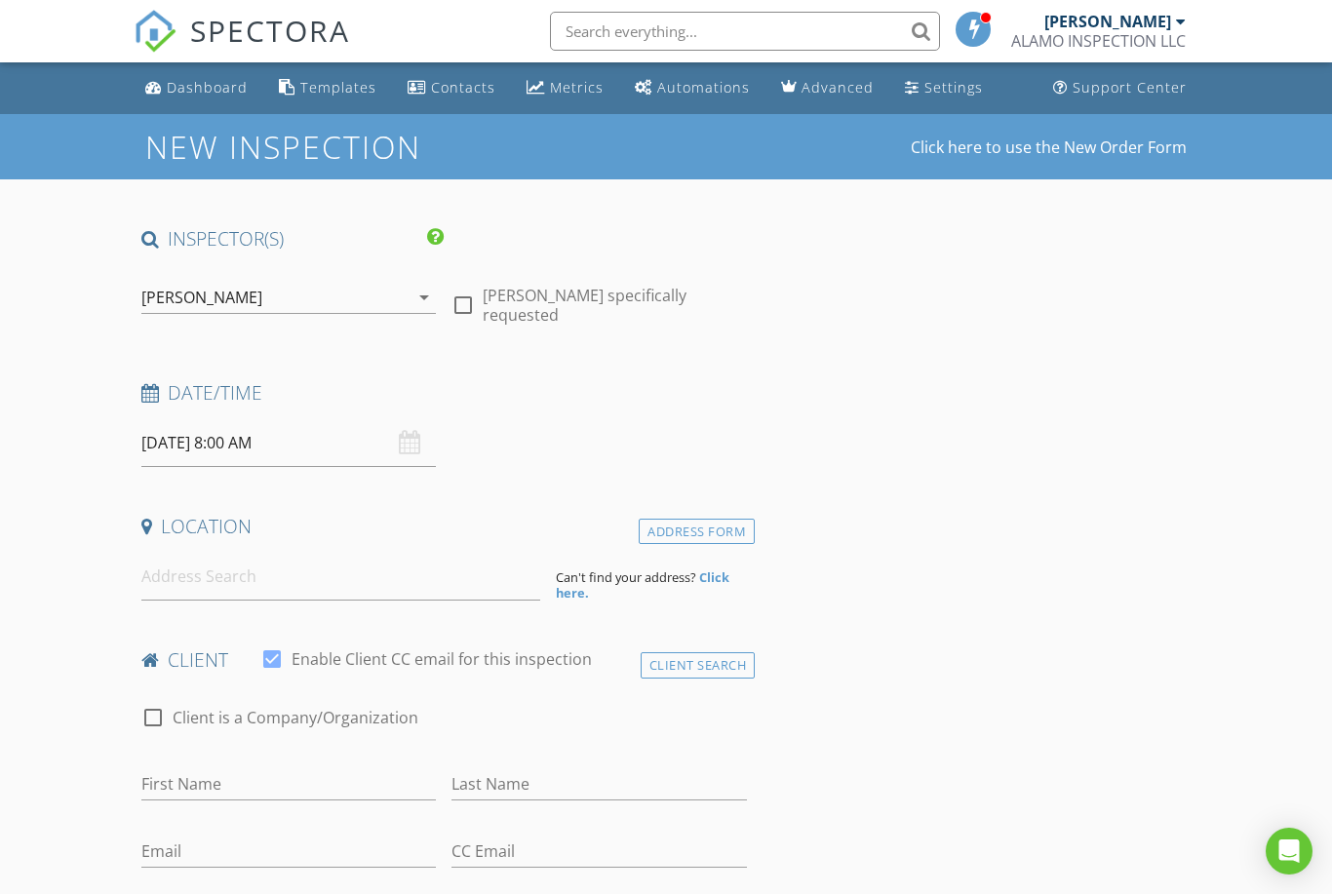
click at [186, 444] on input "08/28/2025 8:00 AM" at bounding box center [288, 443] width 295 height 48
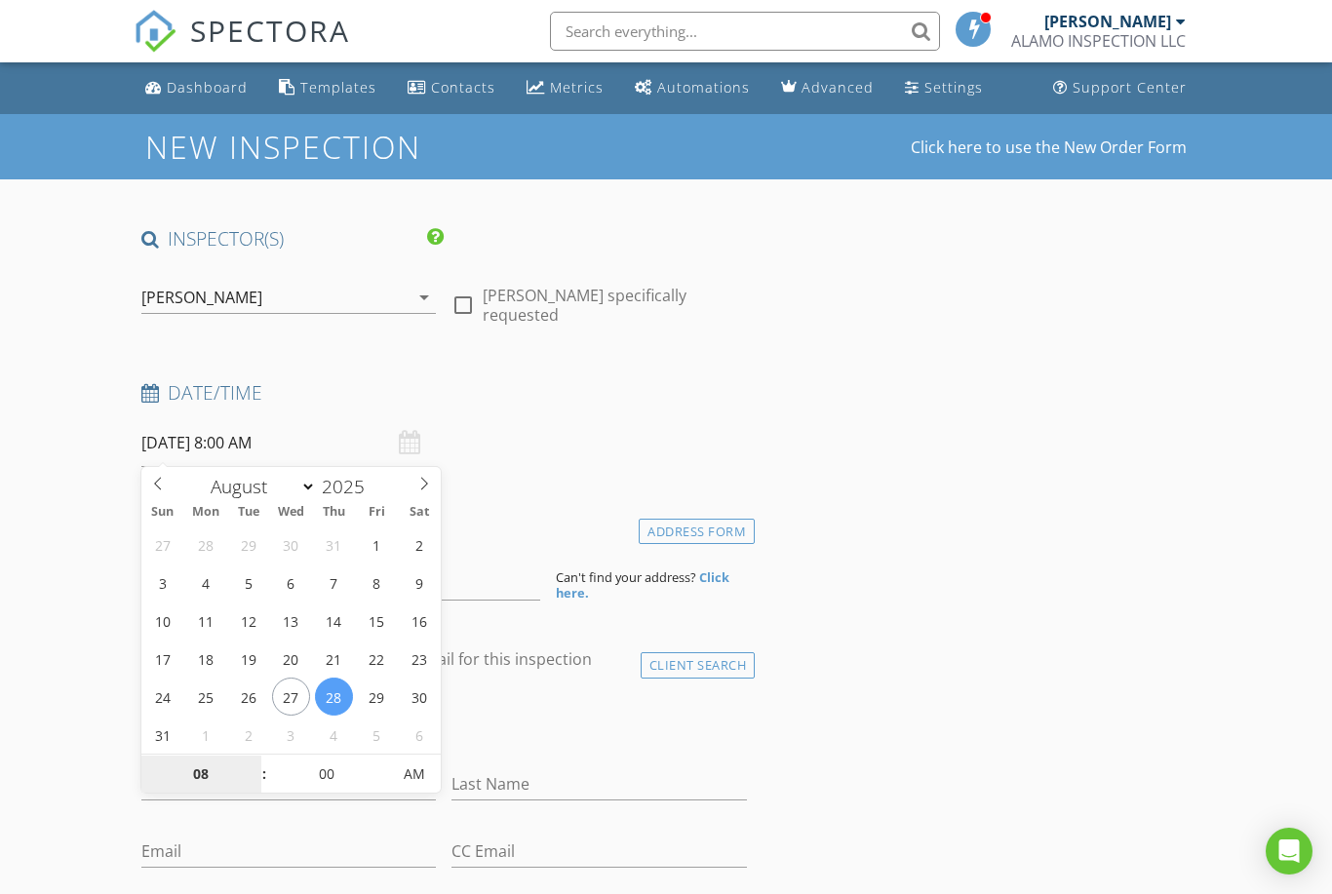
drag, startPoint x: 336, startPoint y: 696, endPoint x: 316, endPoint y: 574, distance: 123.6
type input "08/28/2025 9:00 AM"
type input "09"
click at [251, 764] on span at bounding box center [255, 765] width 14 height 20
type input "08/28/2025 10:00 AM"
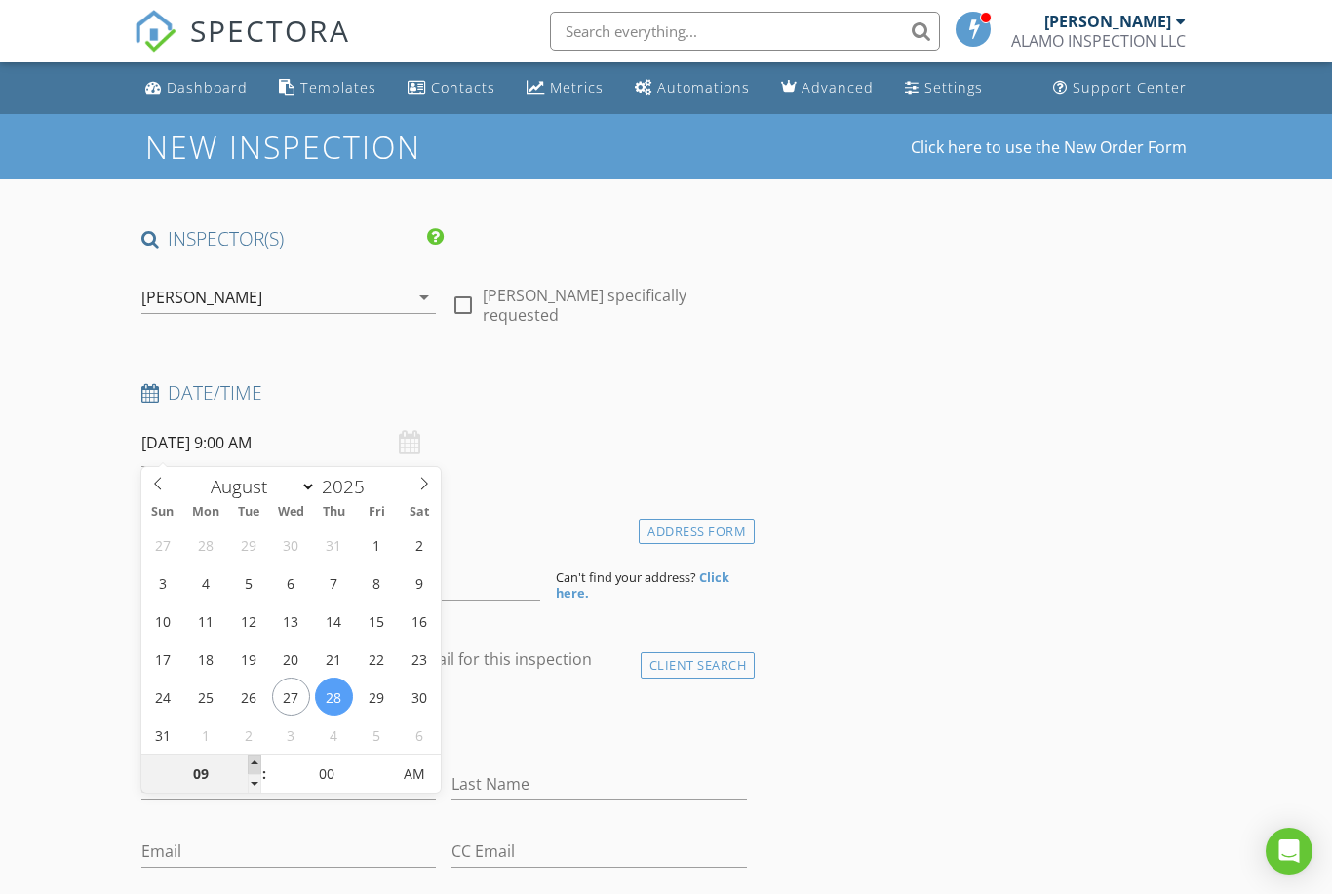
type input "10"
click at [251, 764] on span at bounding box center [255, 765] width 14 height 20
type input "08/28/2025 11:00 AM"
type input "11"
click at [251, 764] on span at bounding box center [255, 765] width 14 height 20
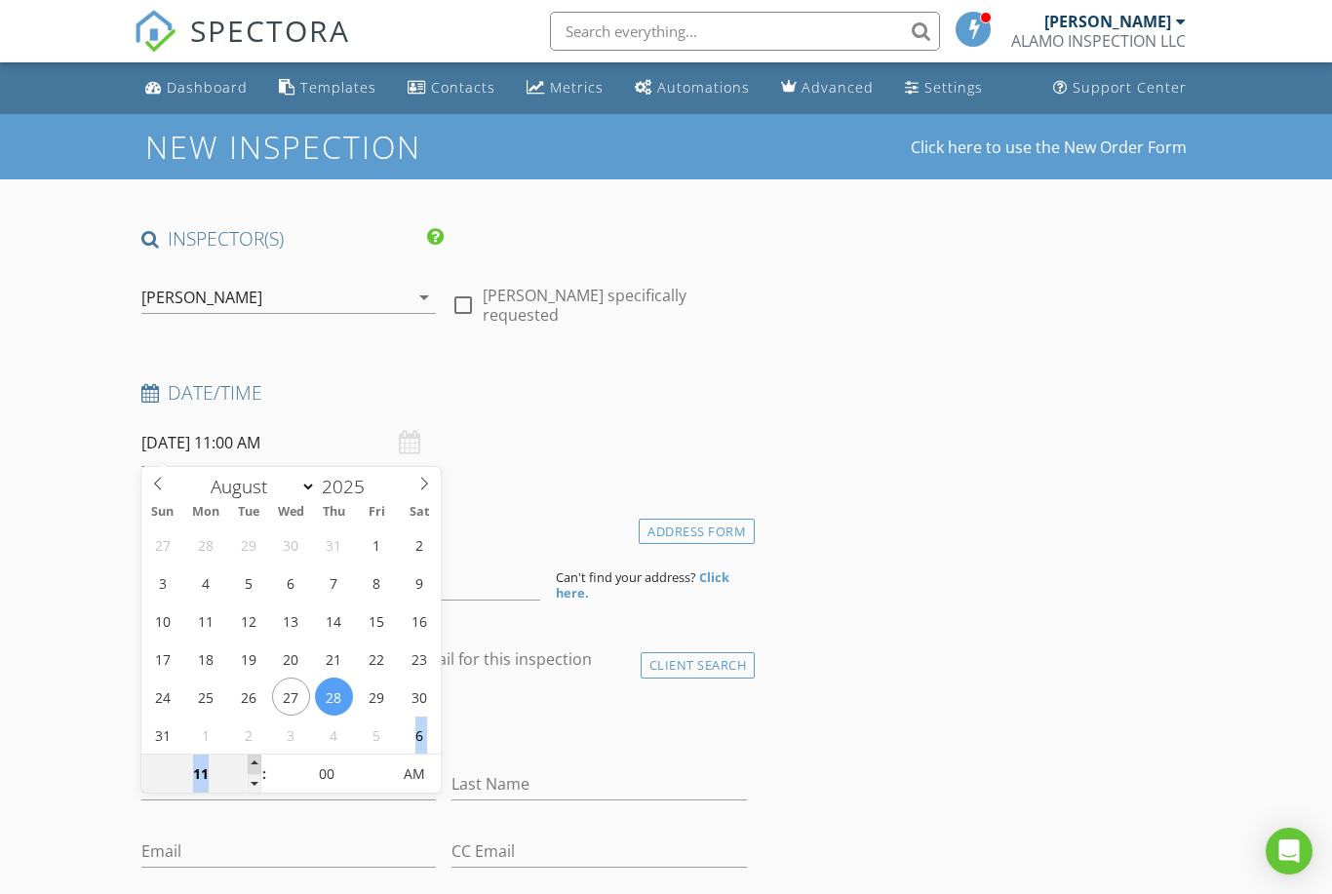
type input "08/28/2025 12:00 PM"
type input "12"
click at [251, 764] on span at bounding box center [255, 765] width 14 height 20
type input "08/28/2025 1:00 PM"
type input "01"
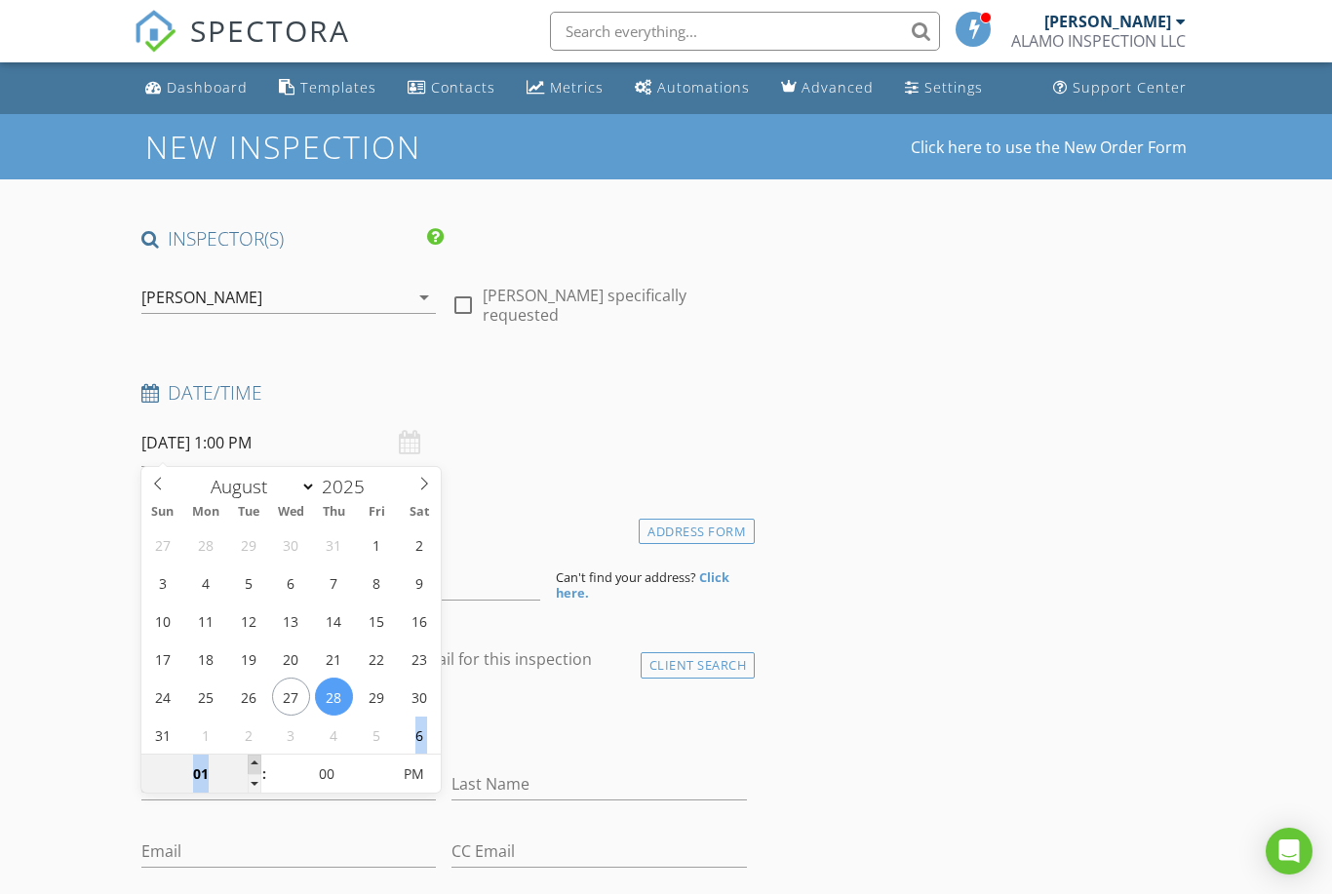
click at [251, 764] on span at bounding box center [255, 765] width 14 height 20
type input "08/28/2025 2:00 PM"
type input "02"
click at [251, 764] on span at bounding box center [255, 765] width 14 height 20
type input "08/28/2025 3:00 PM"
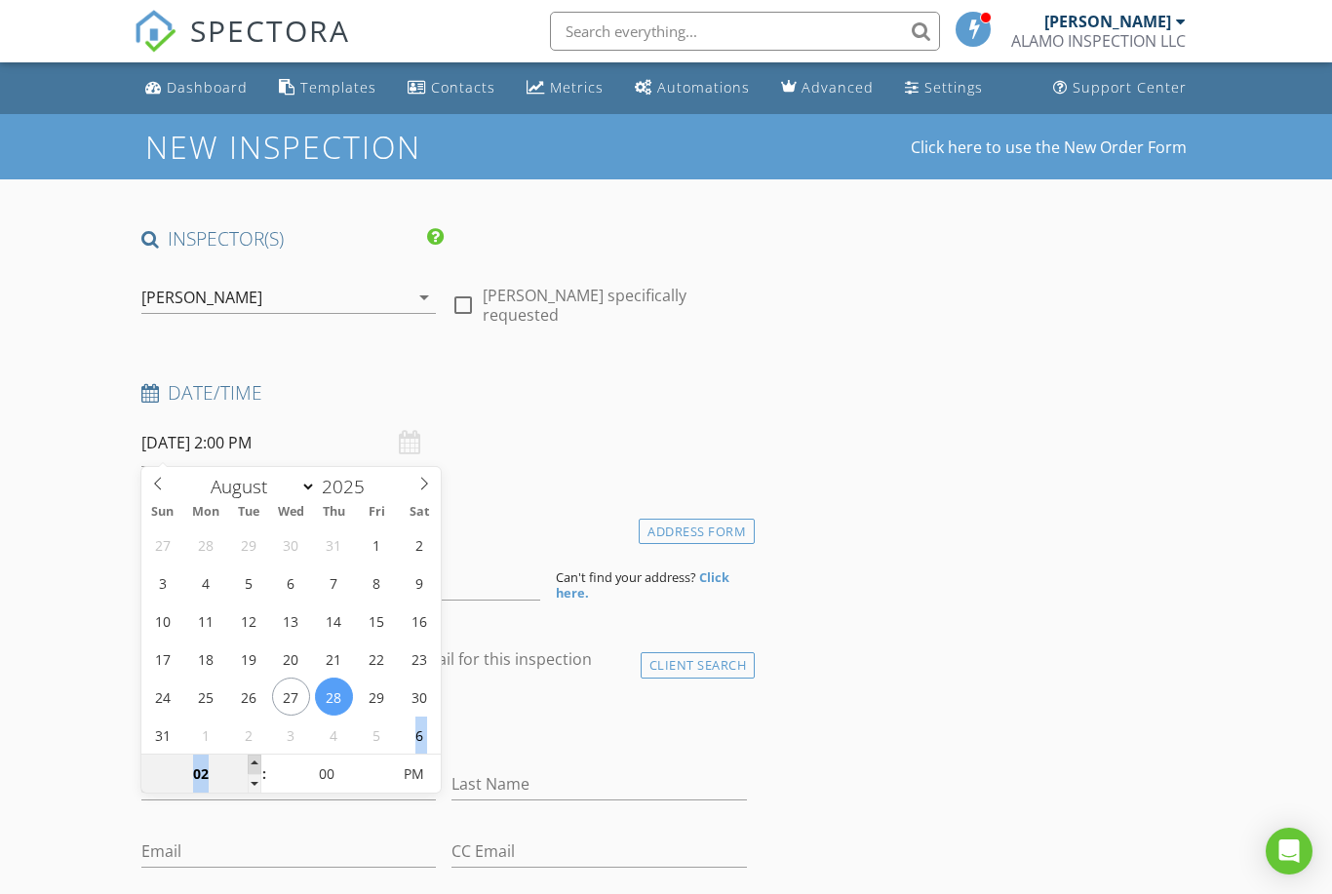
type input "03"
click at [251, 764] on span at bounding box center [255, 765] width 14 height 20
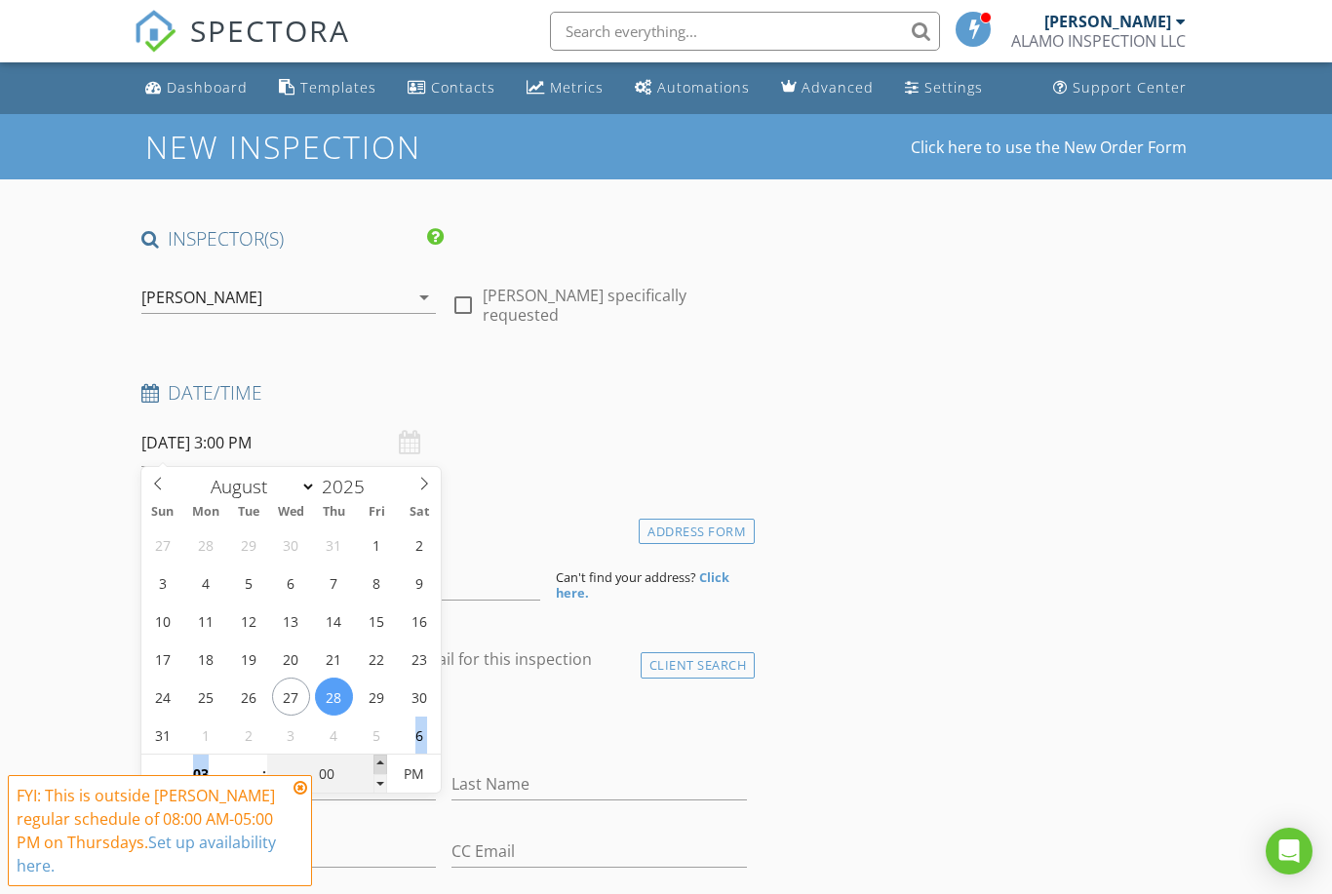
type input "08/28/2025 3:05 PM"
type input "05"
click at [379, 765] on span at bounding box center [380, 765] width 14 height 20
type input "08/28/2025 3:10 PM"
type input "10"
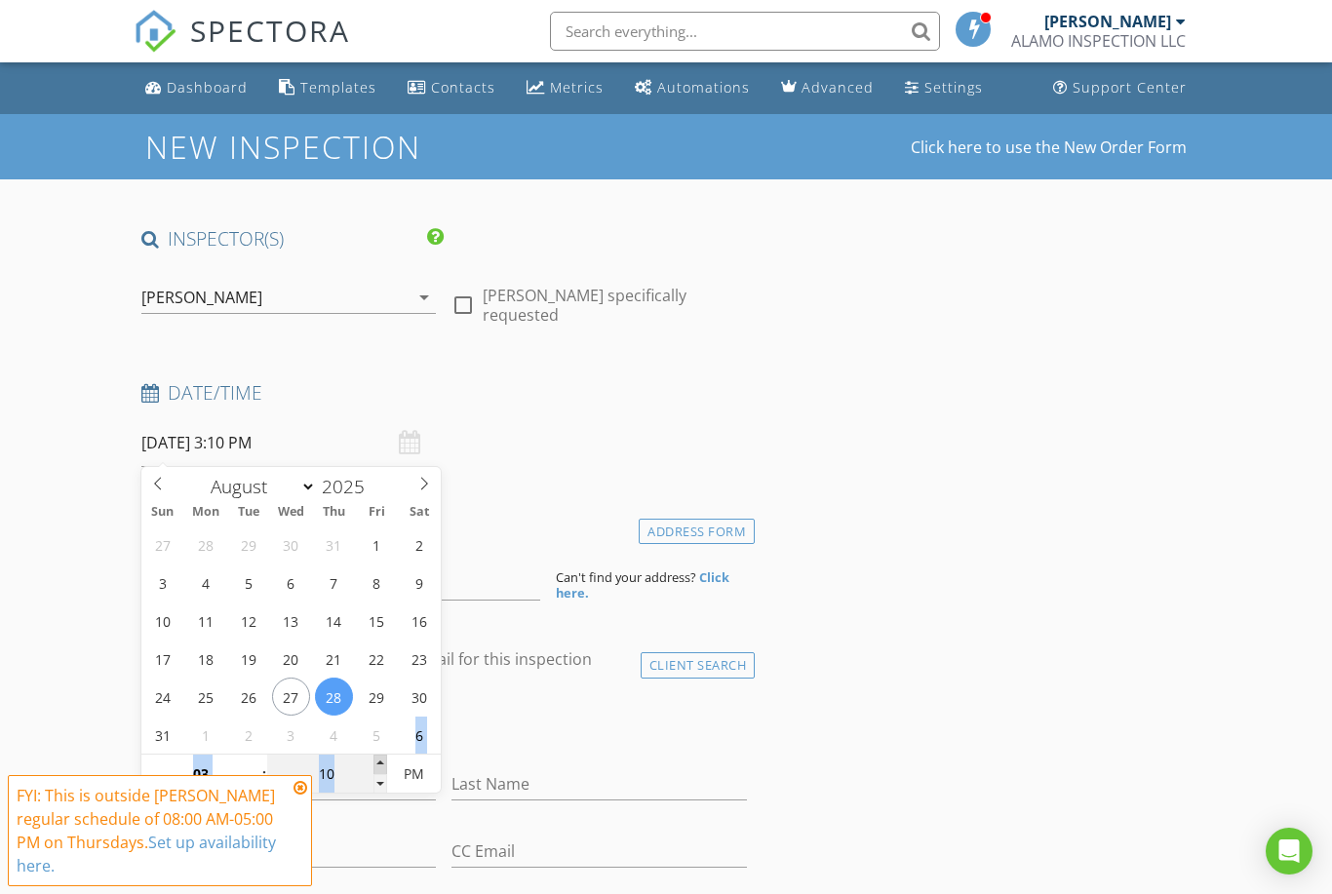
click at [379, 765] on span at bounding box center [380, 765] width 14 height 20
type input "08/28/2025 3:15 PM"
type input "15"
click at [379, 765] on span at bounding box center [380, 765] width 14 height 20
type input "08/28/2025 3:20 PM"
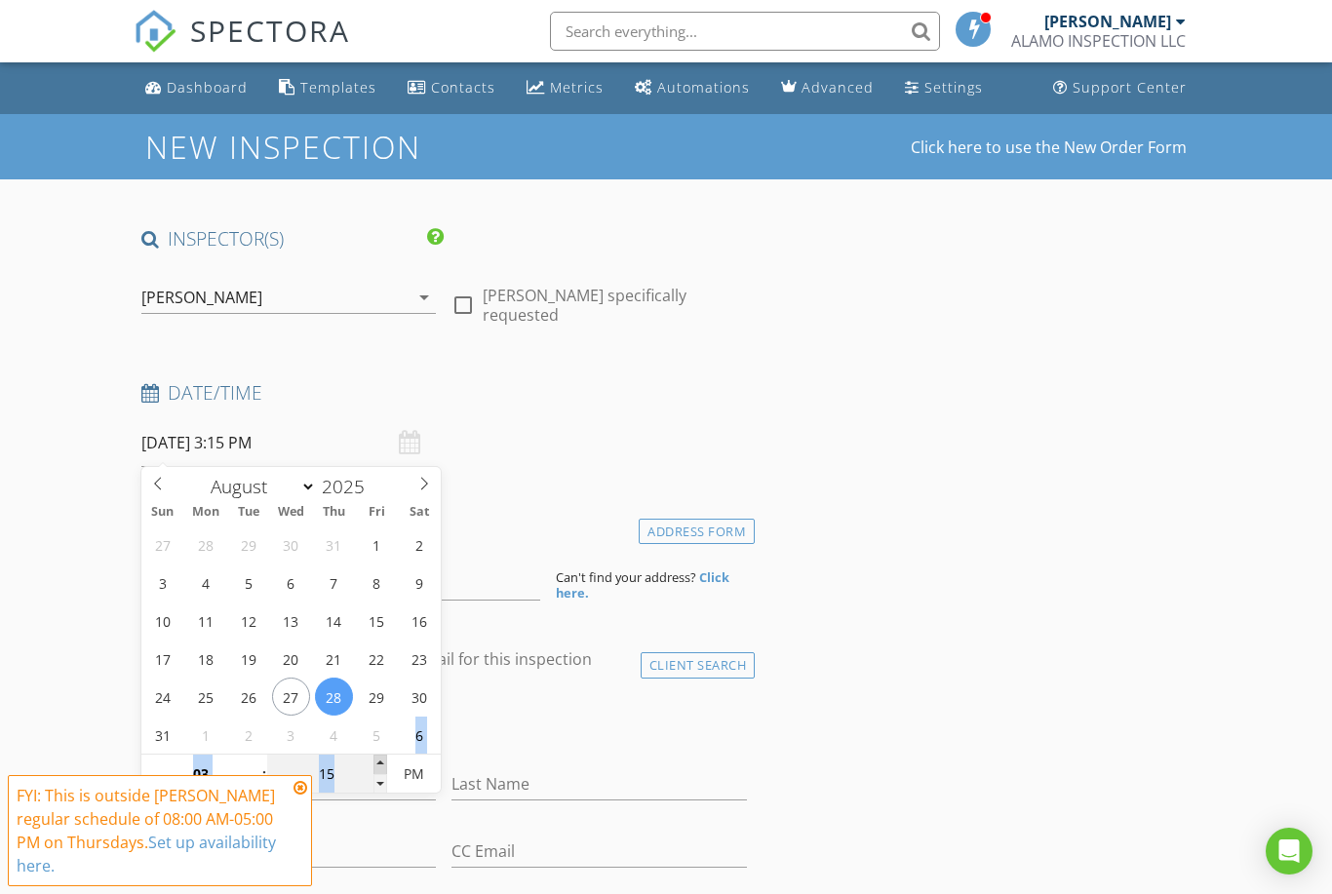
type input "20"
click at [379, 765] on span at bounding box center [380, 765] width 14 height 20
type input "08/28/2025 3:25 PM"
type input "25"
click at [379, 765] on span at bounding box center [380, 765] width 14 height 20
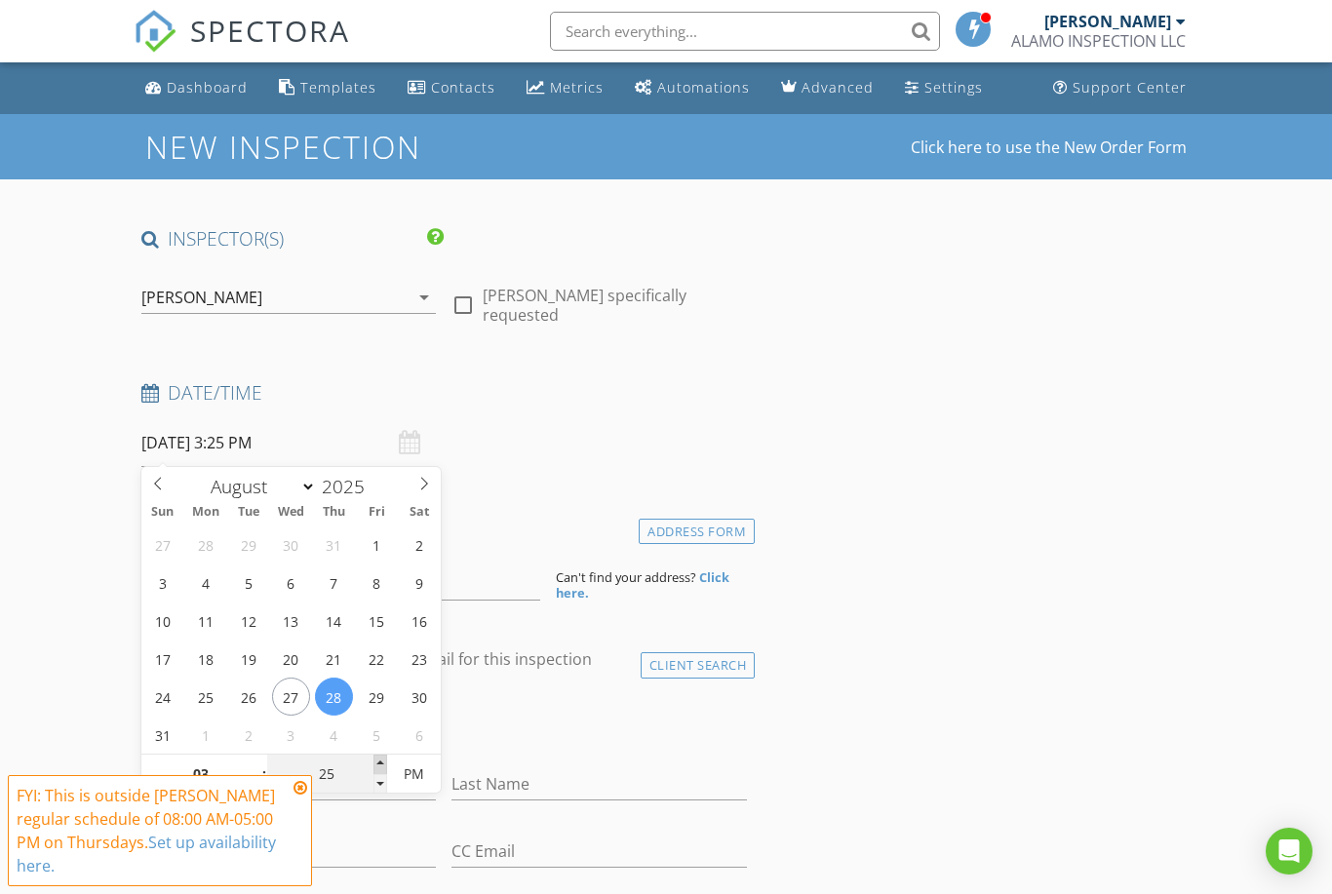
type input "[DATE] 3:30 PM"
type input "30"
click at [379, 765] on span at bounding box center [380, 765] width 14 height 20
click at [296, 791] on icon at bounding box center [301, 788] width 14 height 16
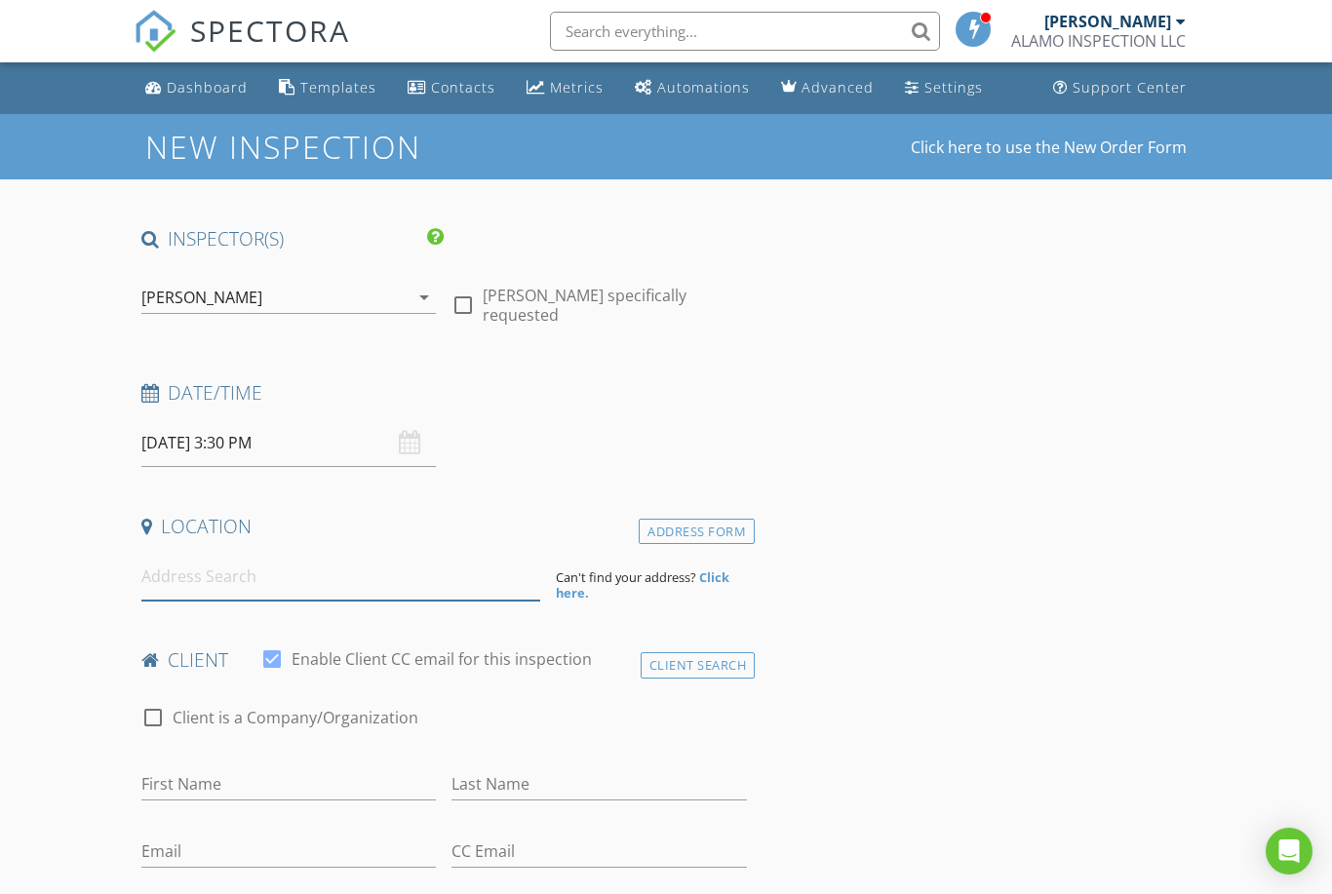
click at [166, 589] on input at bounding box center [340, 577] width 399 height 48
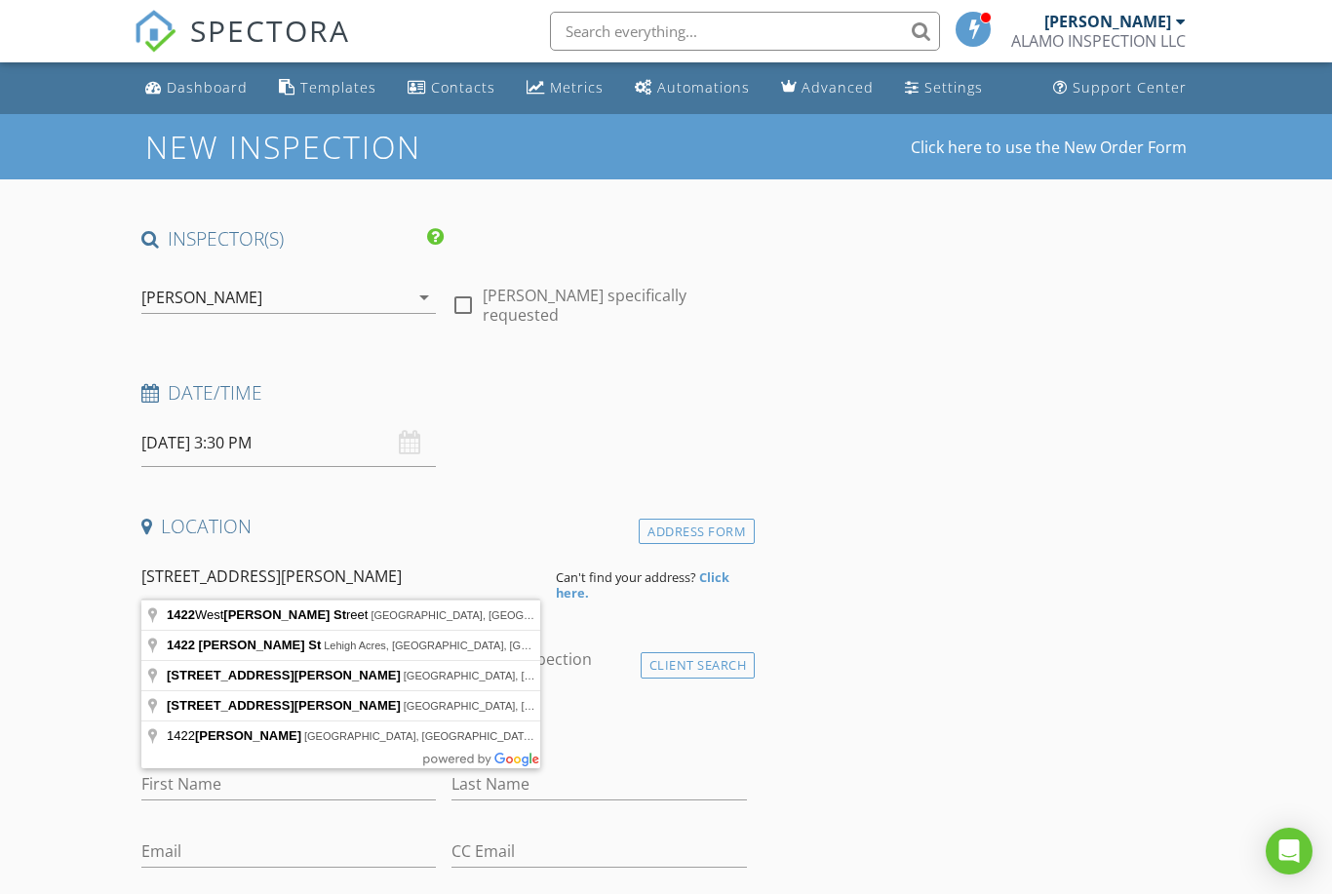
type input "1422 Archer St, Lehigh Acres, FL, USA"
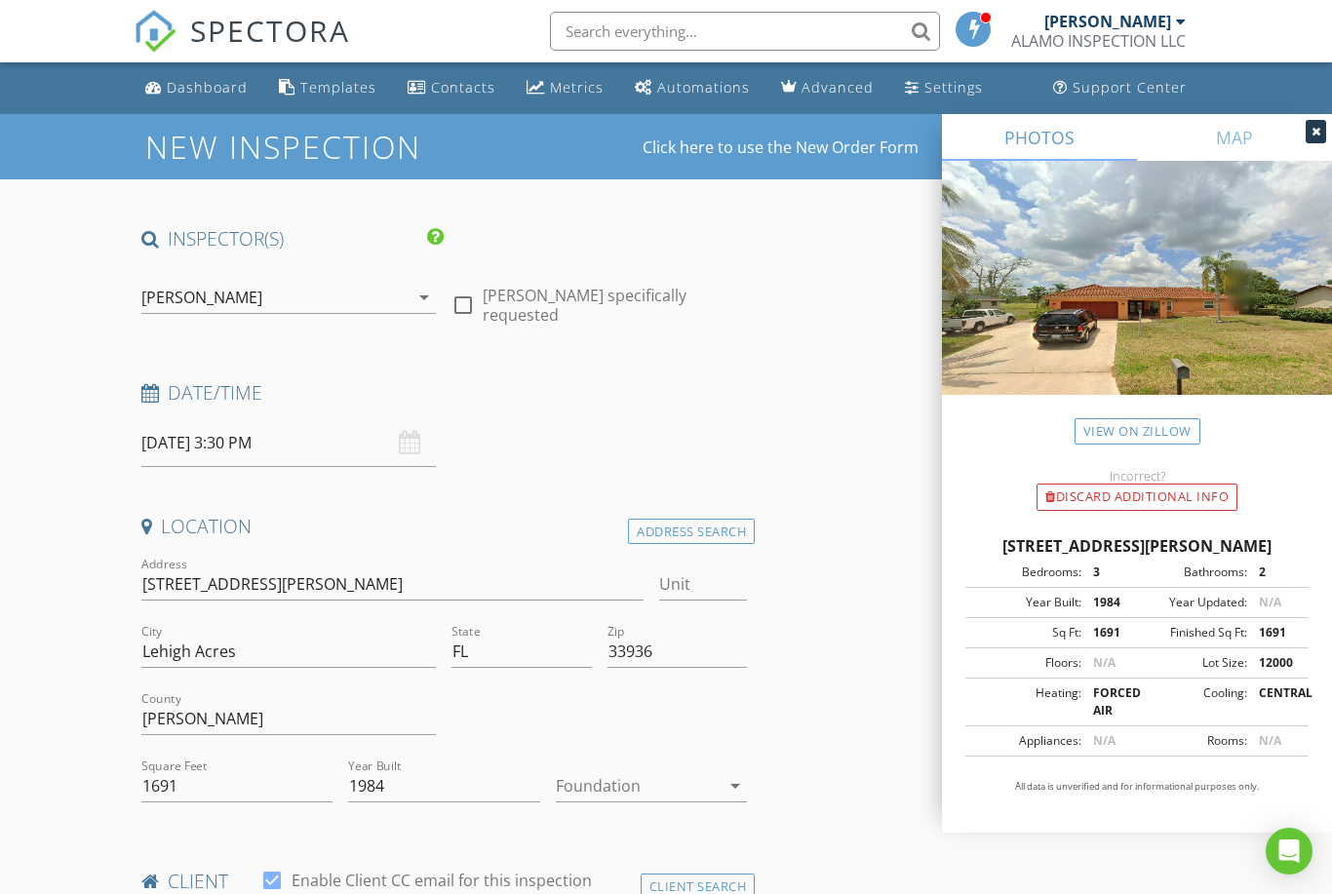
click at [733, 787] on icon "arrow_drop_down" at bounding box center [735, 785] width 23 height 23
click at [595, 819] on div "Slab" at bounding box center [651, 812] width 160 height 23
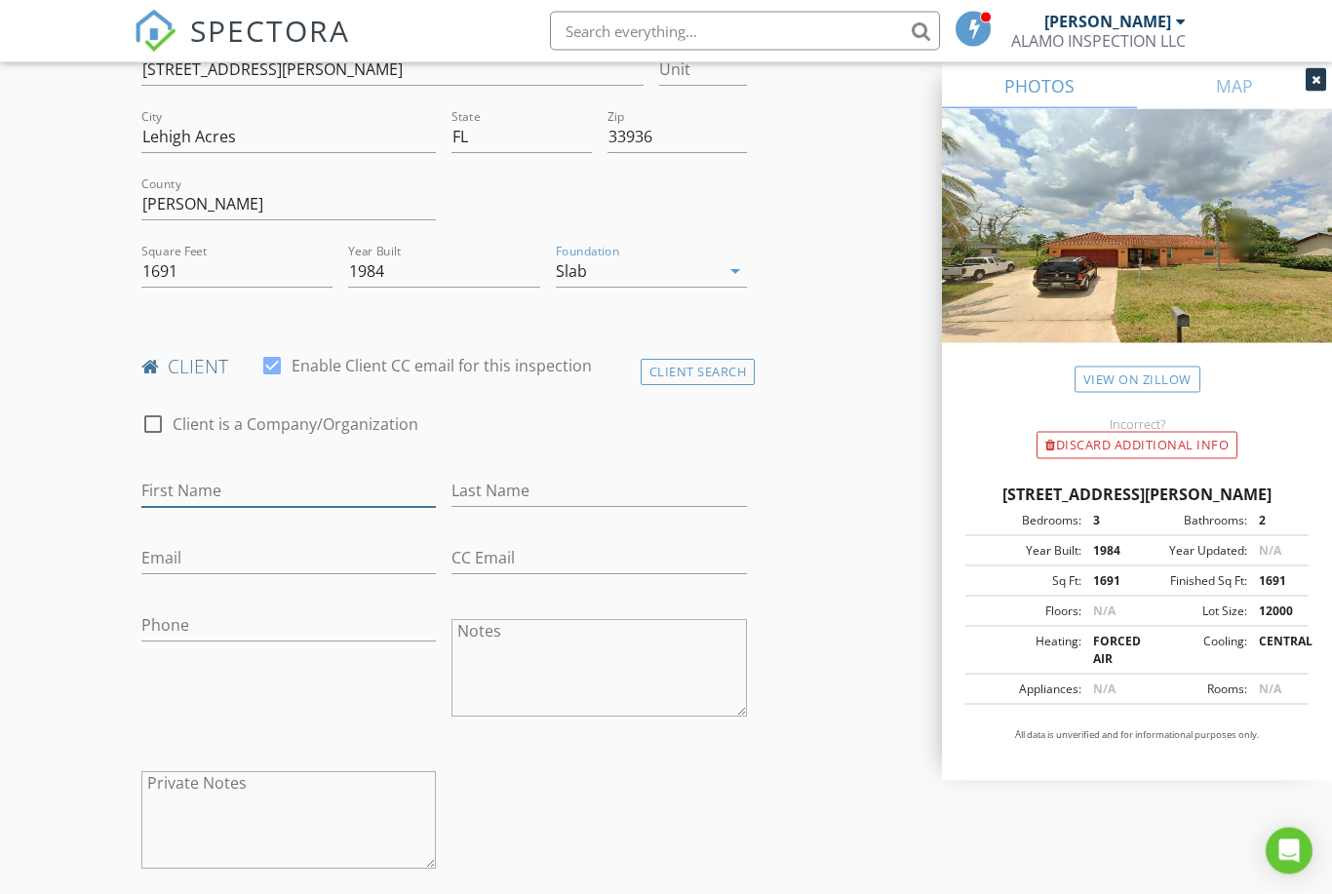
scroll to position [515, 0]
click at [159, 485] on input "First Name" at bounding box center [288, 491] width 295 height 32
click at [485, 491] on input "Last Name" at bounding box center [599, 491] width 295 height 32
click at [243, 488] on input "ARMANDO" at bounding box center [288, 491] width 295 height 32
type input "ARMANDO & BREISSY"
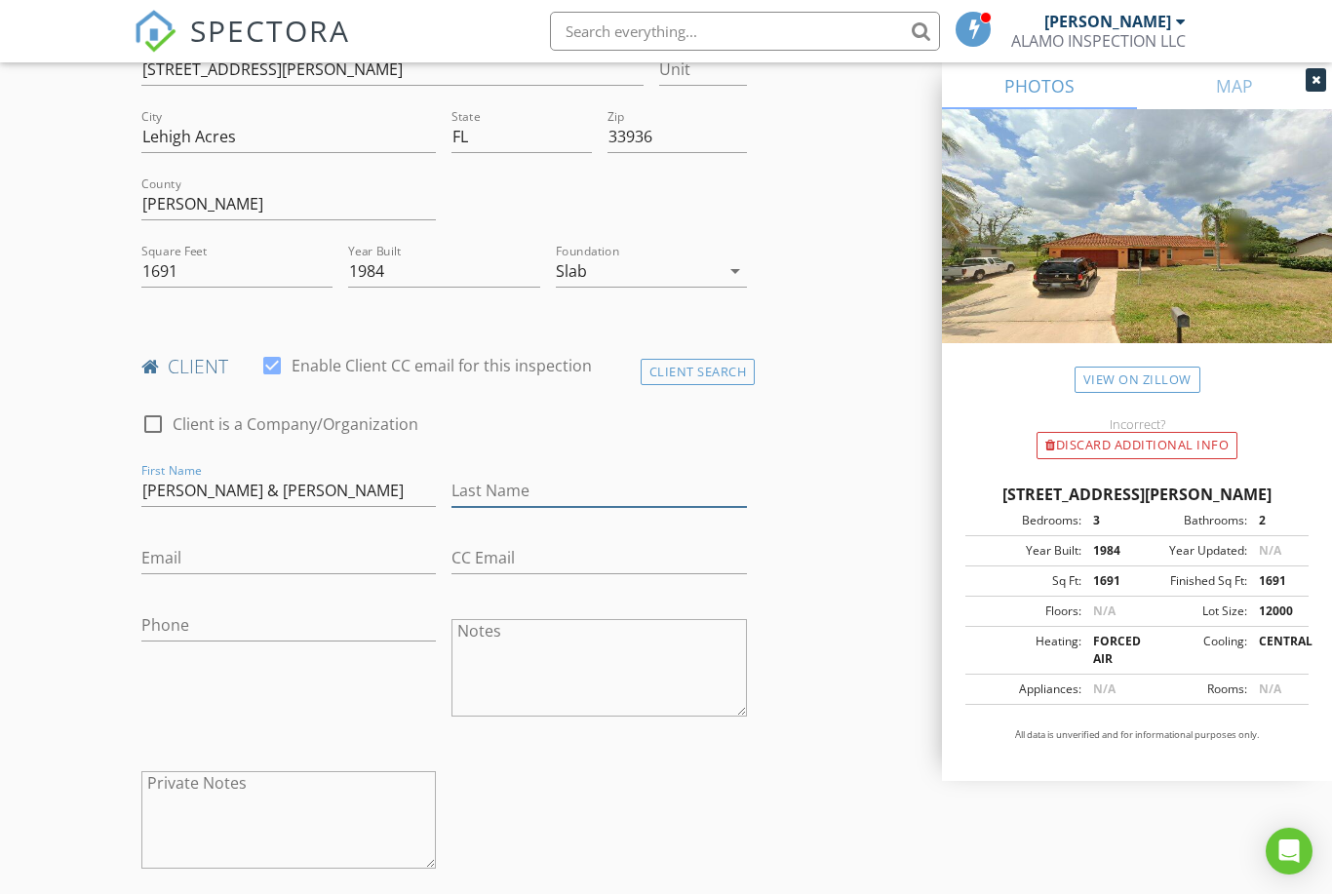
click at [476, 502] on input "Last Name" at bounding box center [599, 491] width 295 height 32
click at [295, 494] on input "ARMANDO & BREISSY" at bounding box center [288, 491] width 295 height 32
click at [516, 494] on input "MELCON" at bounding box center [599, 491] width 295 height 32
type input "M"
click at [301, 485] on input "ARMANDO & BREISSY" at bounding box center [288, 491] width 295 height 32
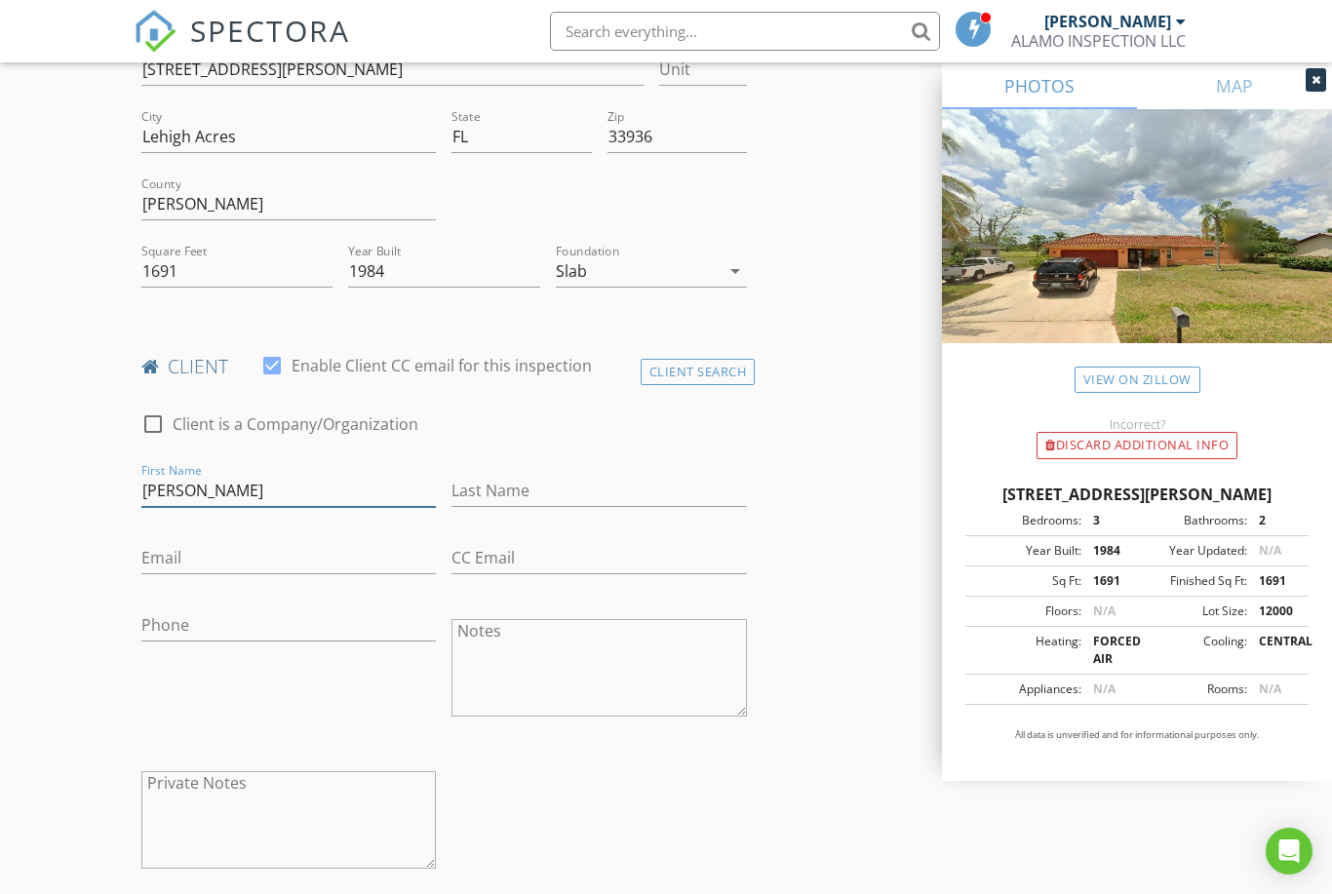
type input "[PERSON_NAME]"
click at [508, 495] on input "Last Name" at bounding box center [599, 491] width 295 height 32
type input "BREISSY [PERSON_NAME]"
click at [219, 564] on input "Email" at bounding box center [288, 558] width 295 height 32
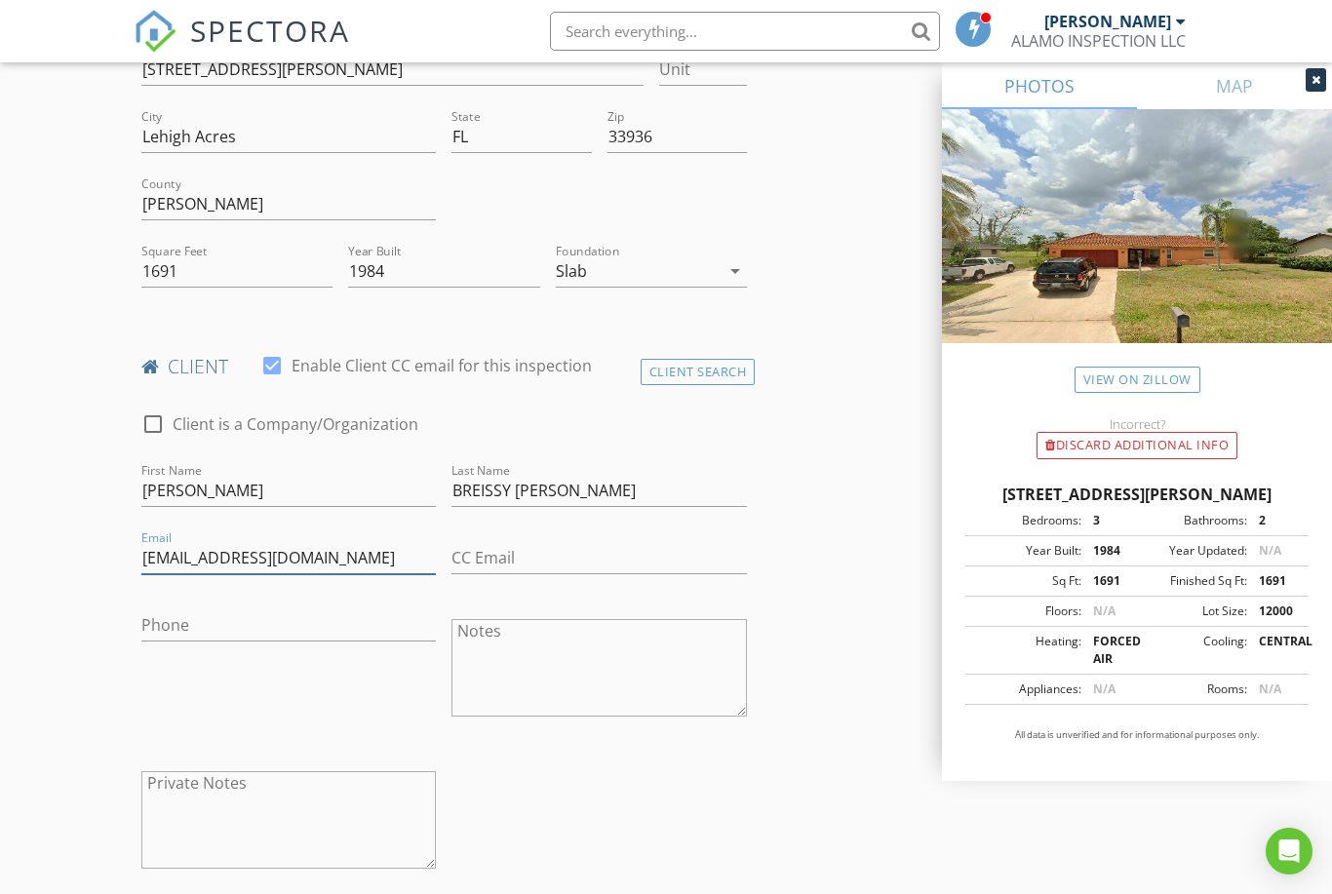
type input "BREISSY90@GMAIL.COM"
click at [468, 554] on input "CC Email" at bounding box center [599, 558] width 295 height 32
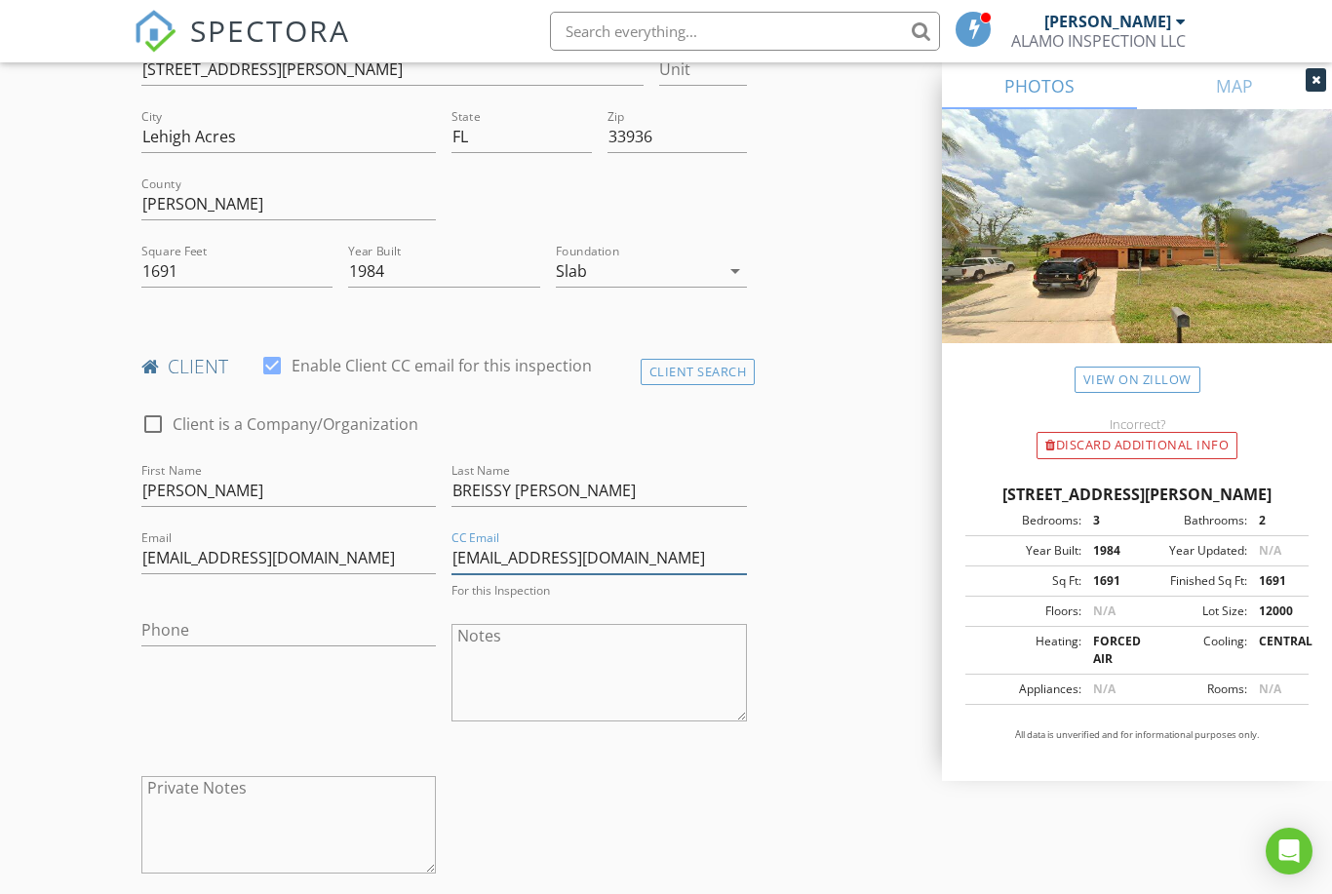
type input "[EMAIL_ADDRESS][DOMAIN_NAME]"
click at [179, 632] on input "Phone" at bounding box center [288, 625] width 295 height 32
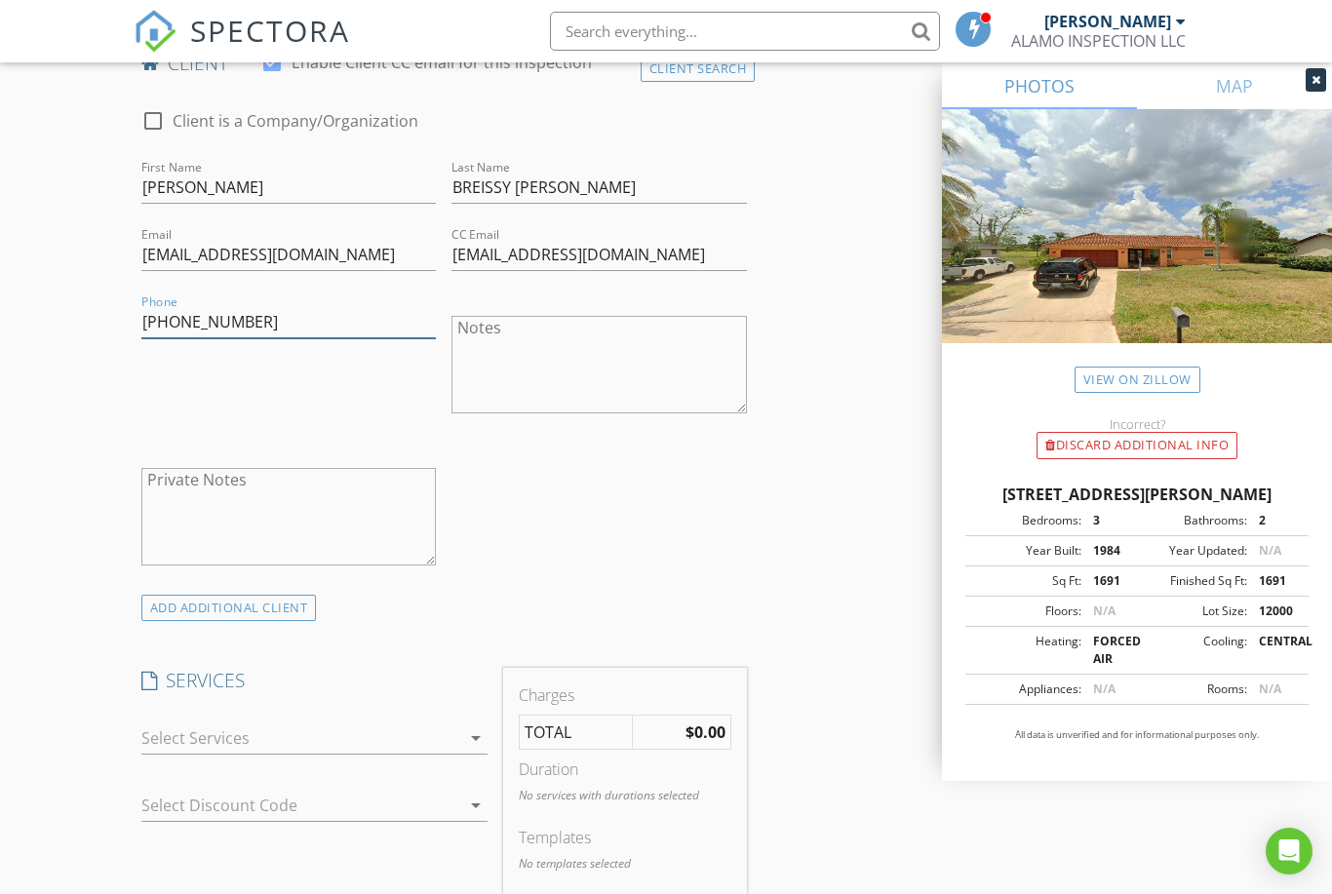
scroll to position [876, 0]
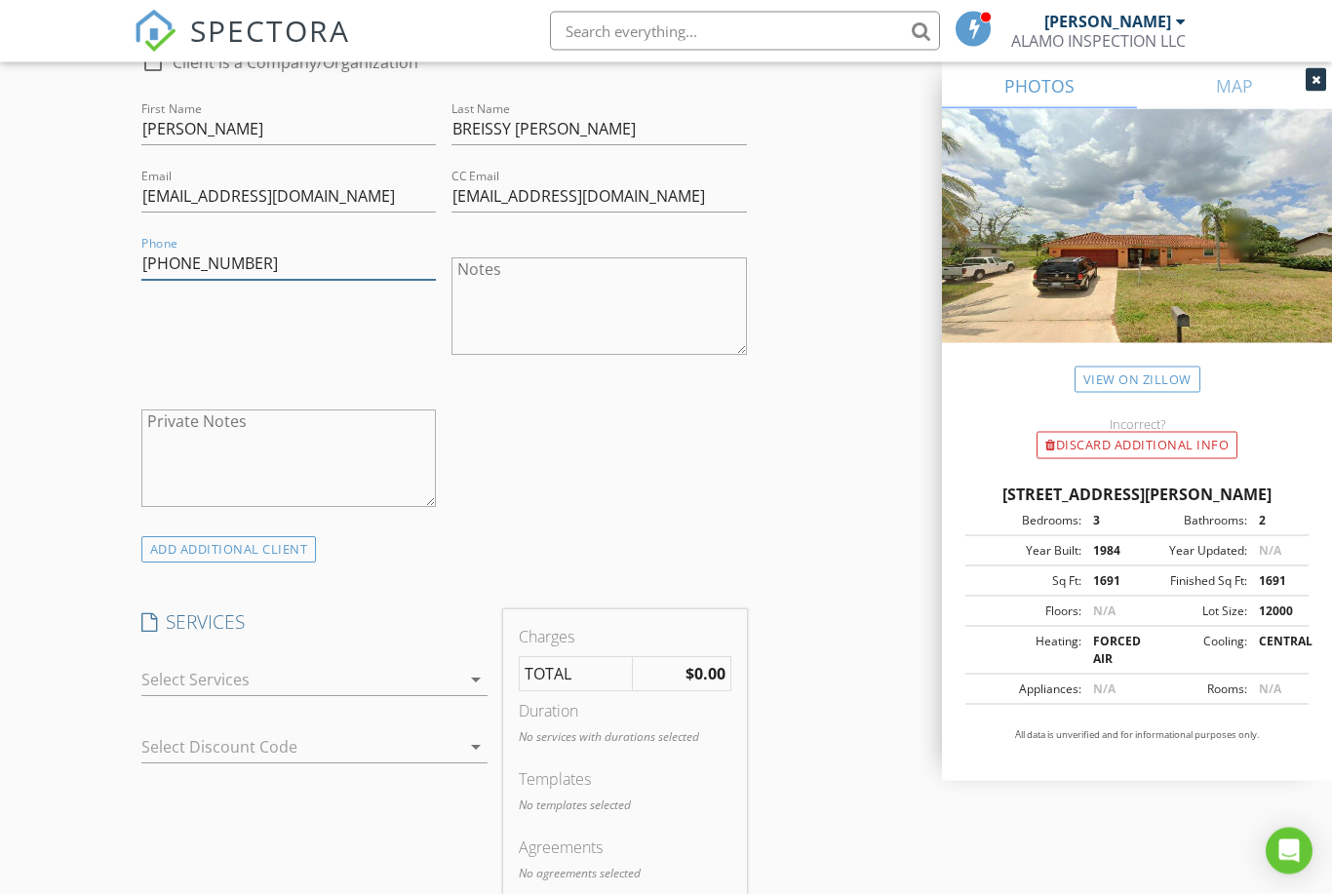
type input "[PHONE_NUMBER]"
click at [479, 680] on icon "arrow_drop_down" at bounding box center [475, 680] width 23 height 23
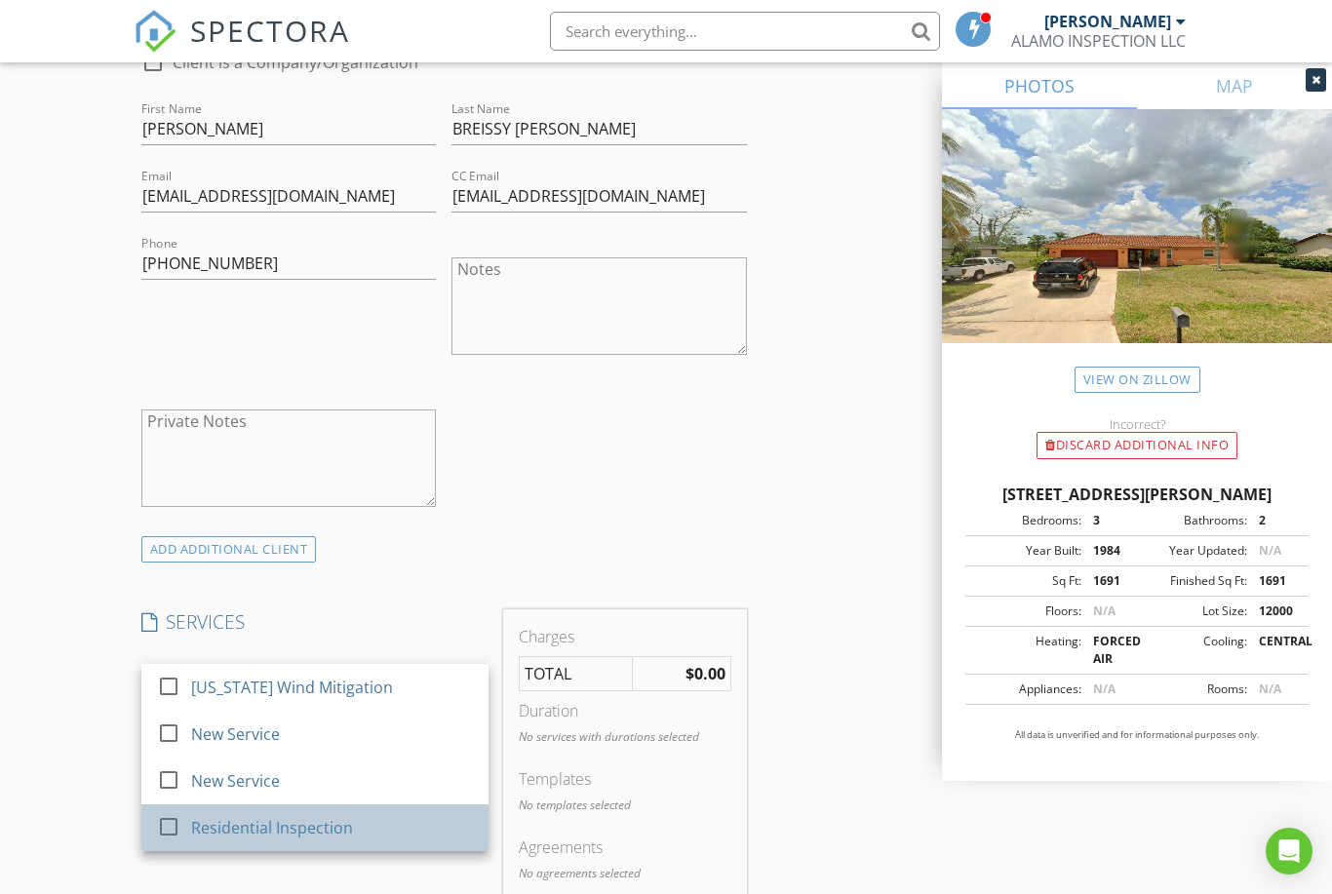
click at [233, 822] on div "Residential Inspection" at bounding box center [272, 827] width 162 height 23
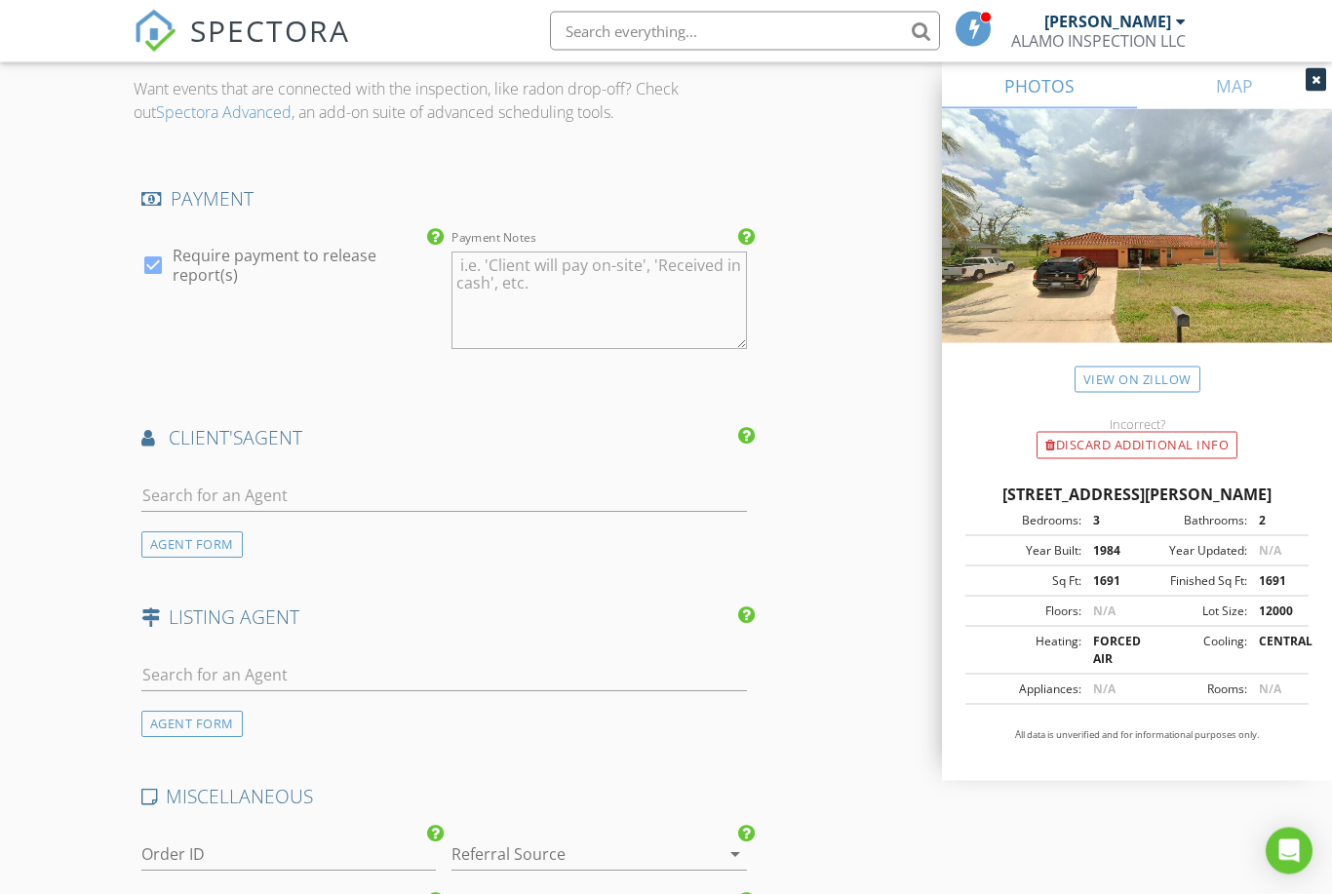
scroll to position [1846, 0]
click at [183, 538] on div "AGENT FORM" at bounding box center [191, 544] width 101 height 26
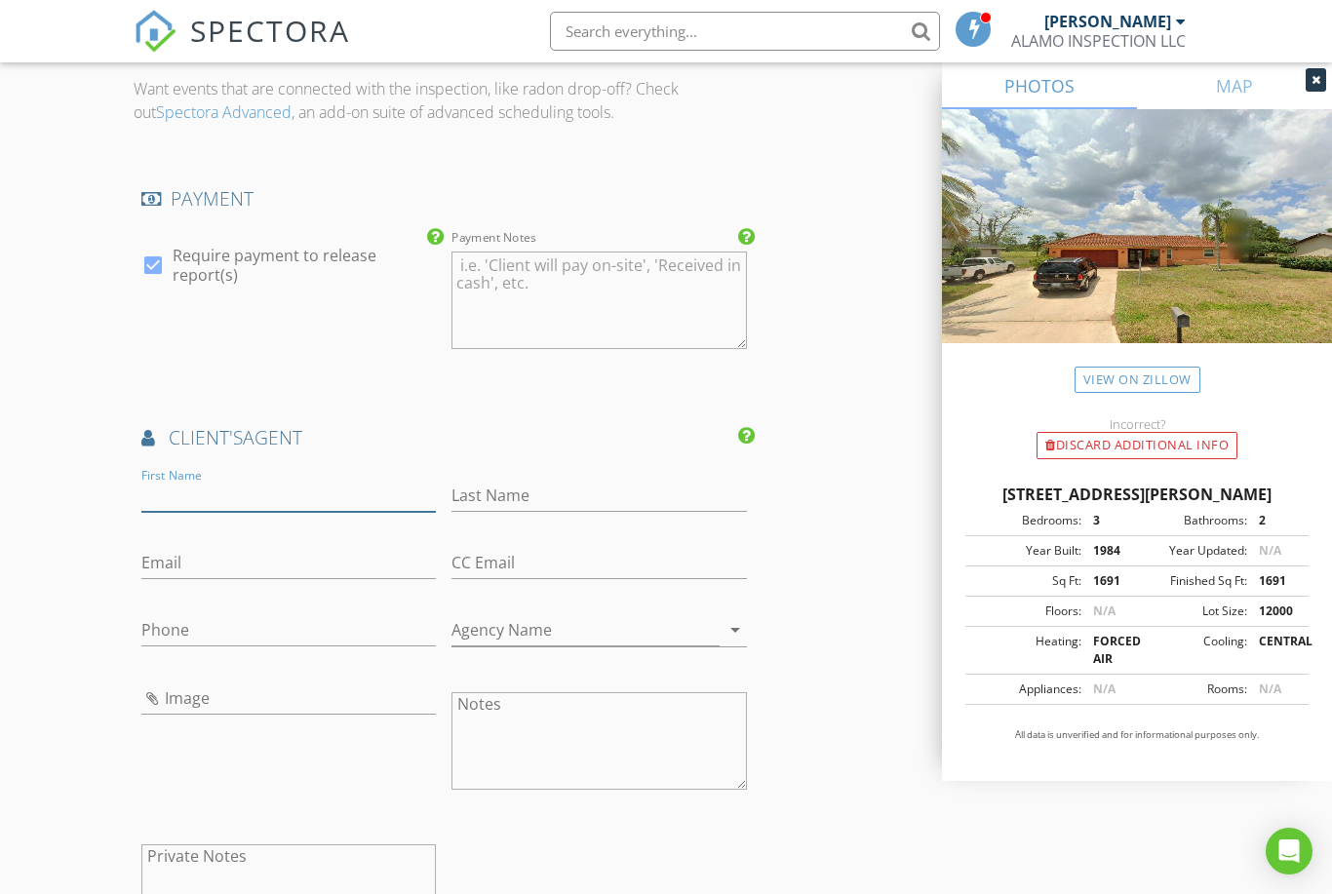
click at [202, 485] on input "First Name" at bounding box center [288, 496] width 295 height 32
type input "[PERSON_NAME]"
click at [489, 491] on input "Last Name" at bounding box center [599, 496] width 295 height 32
type input "[PERSON_NAME]"
click at [175, 565] on input "Email" at bounding box center [288, 563] width 295 height 32
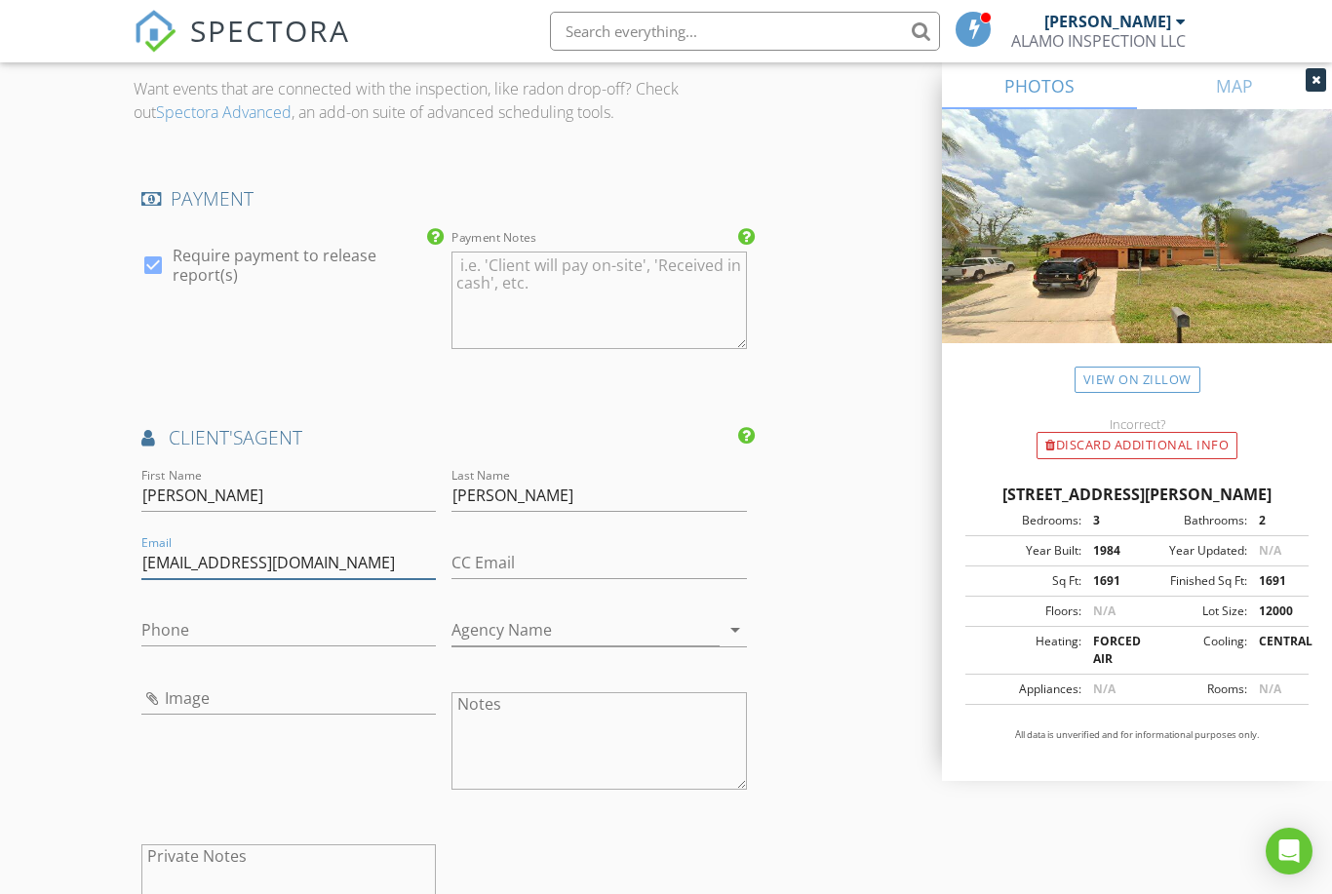
type input "ZOILAGLEZ@GMAIL.COM"
click at [188, 623] on input "Phone" at bounding box center [288, 630] width 295 height 32
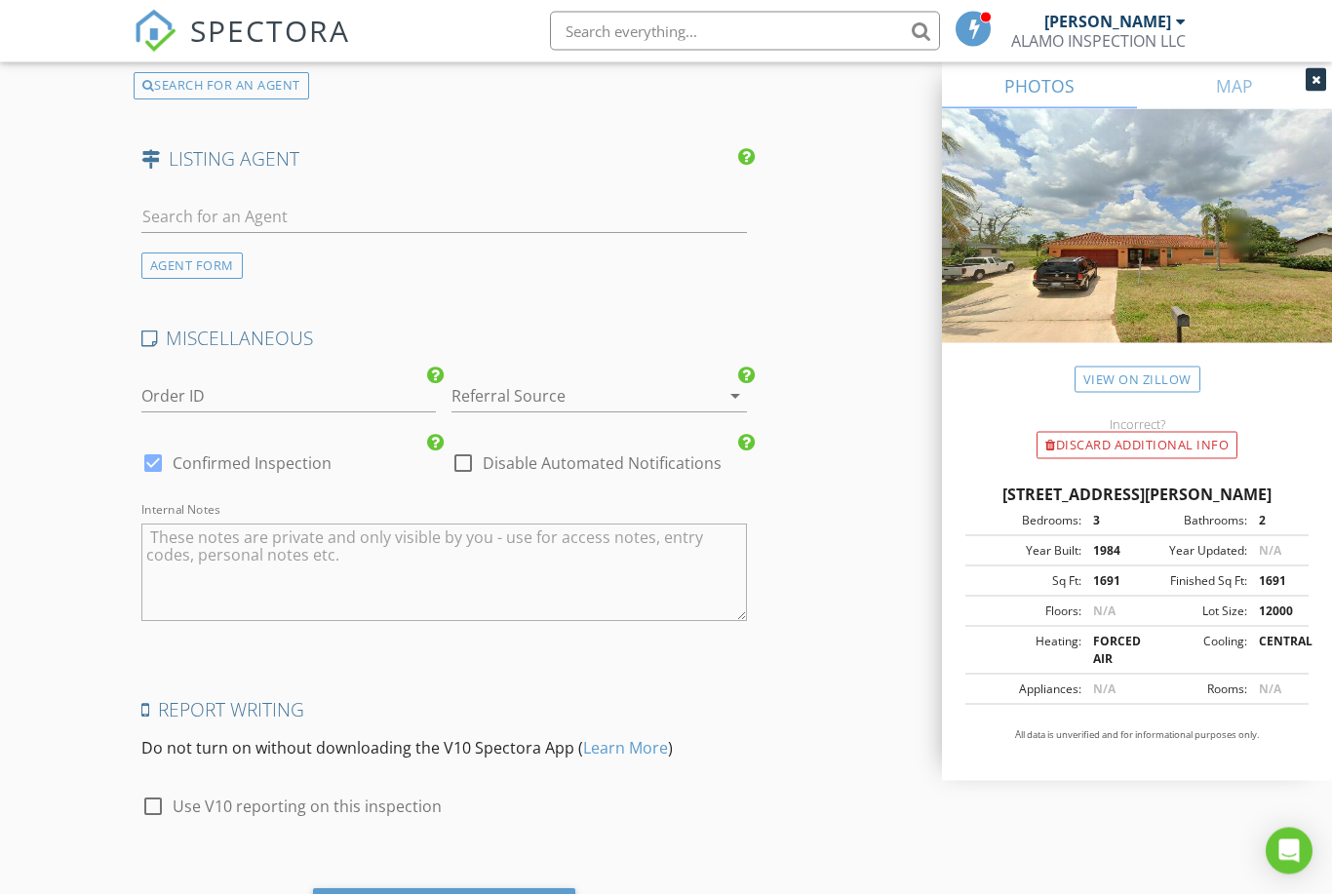
scroll to position [2783, 0]
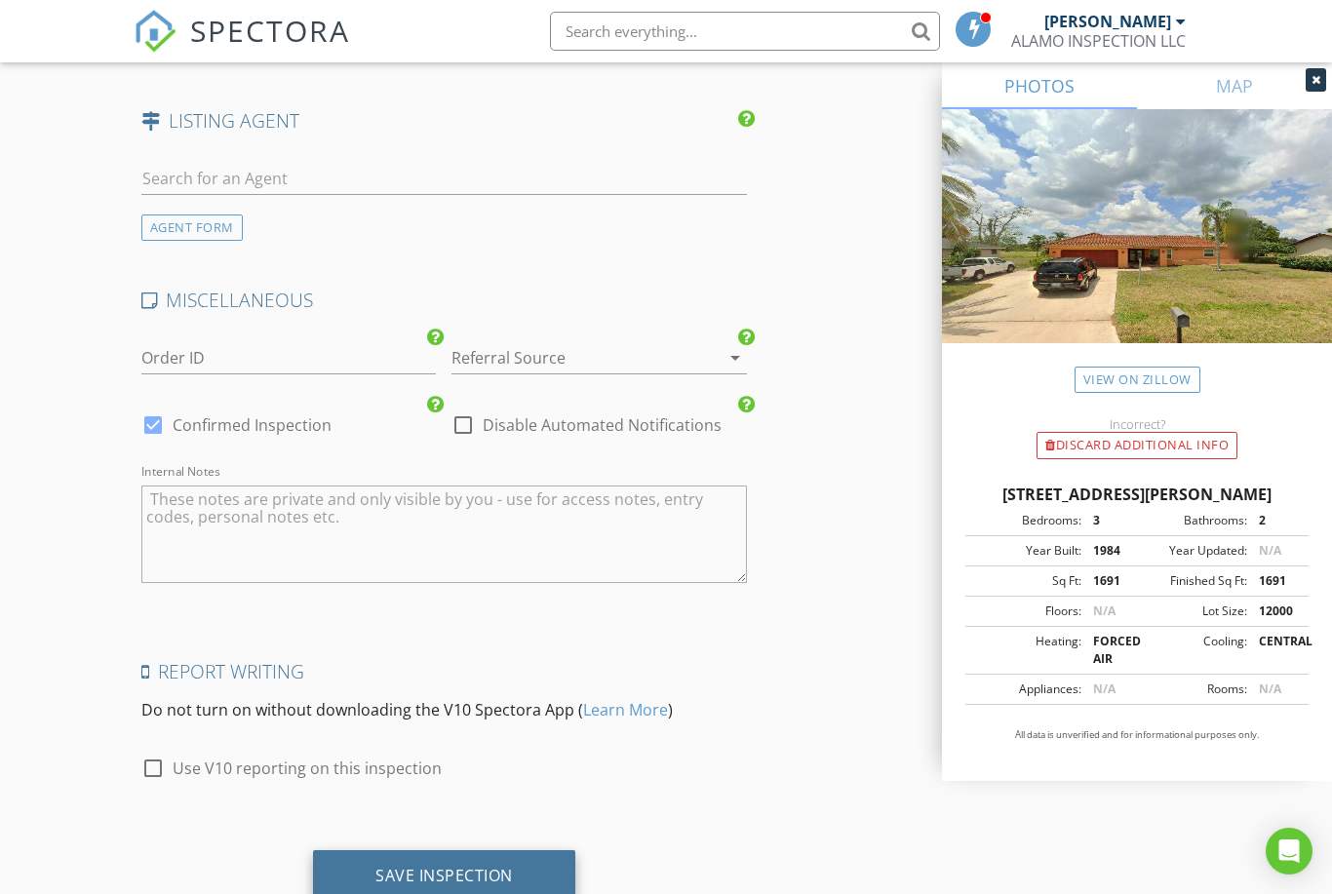
type input "[PHONE_NUMBER]"
click at [457, 866] on div "Save Inspection" at bounding box center [444, 876] width 138 height 20
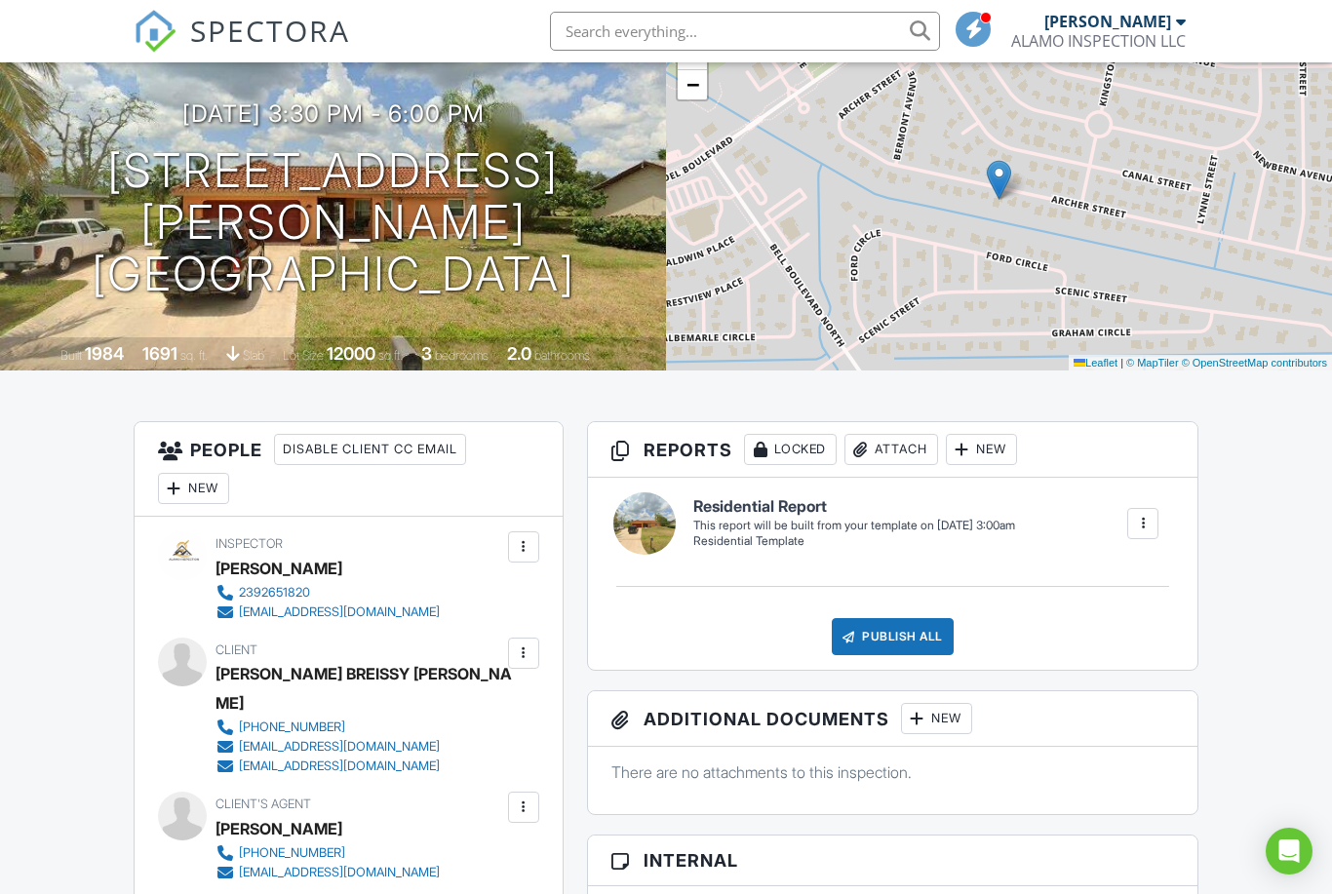
scroll to position [151, 0]
